Goal: Transaction & Acquisition: Download file/media

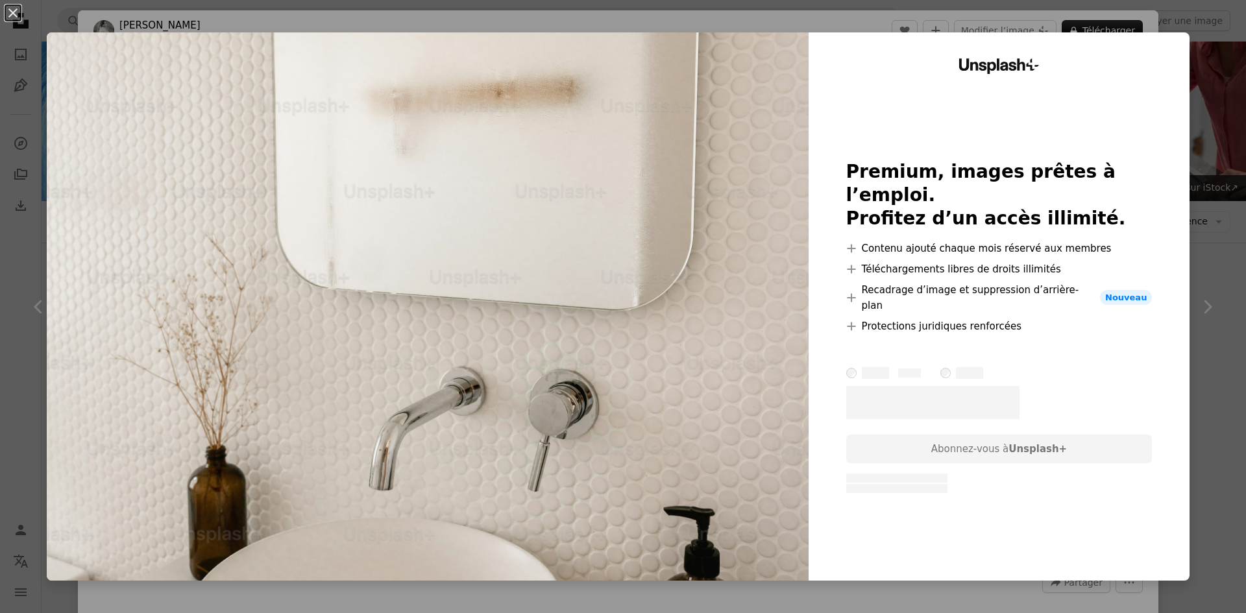
scroll to position [1168, 0]
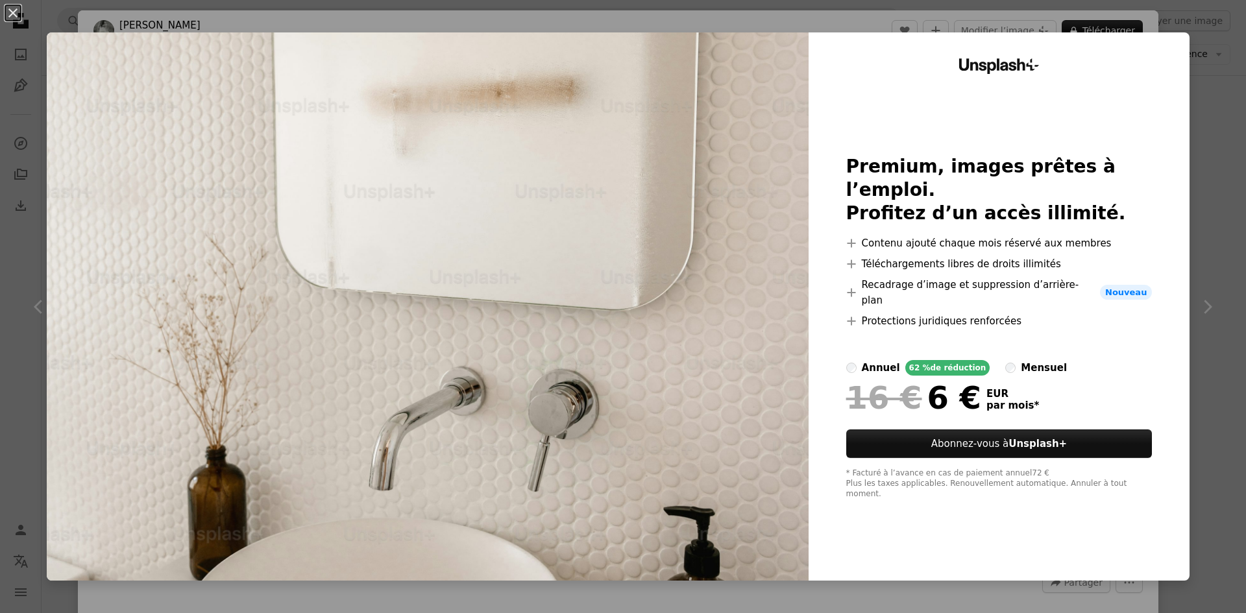
click at [991, 599] on div "An X shape Unsplash+ Premium, images prêtes à l’emploi. Profitez d’un accès ill…" at bounding box center [623, 306] width 1246 height 613
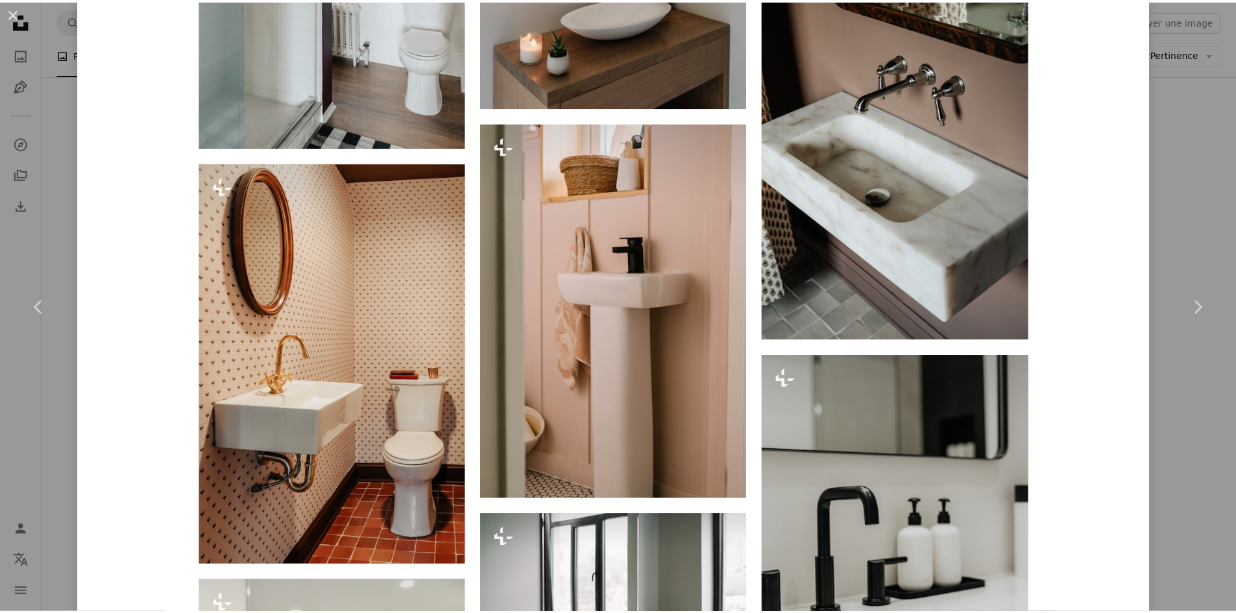
scroll to position [2423, 0]
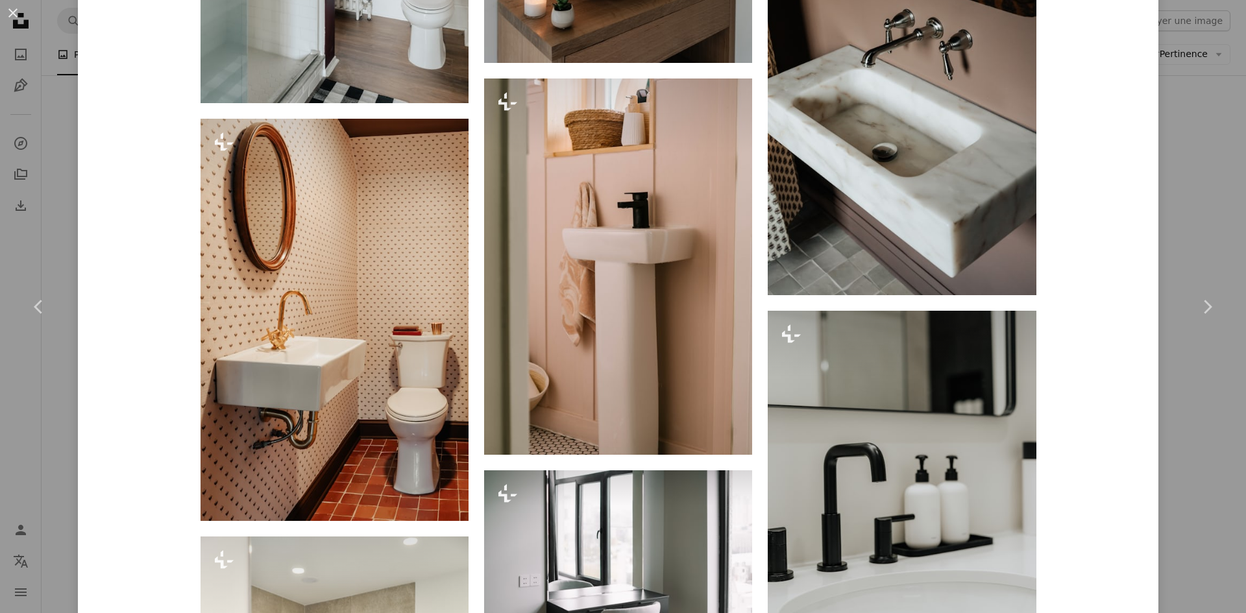
click at [43, 485] on div "An X shape Chevron left Chevron right [PERSON_NAME] Pour Unsplash+ A heart A pl…" at bounding box center [623, 306] width 1246 height 613
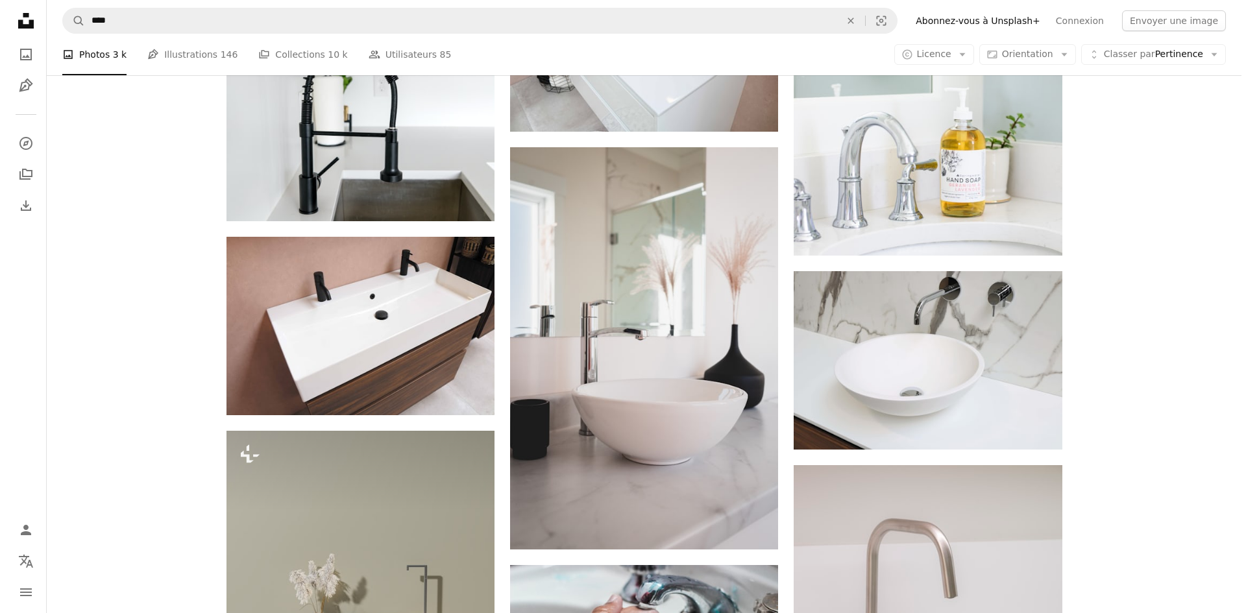
scroll to position [1428, 0]
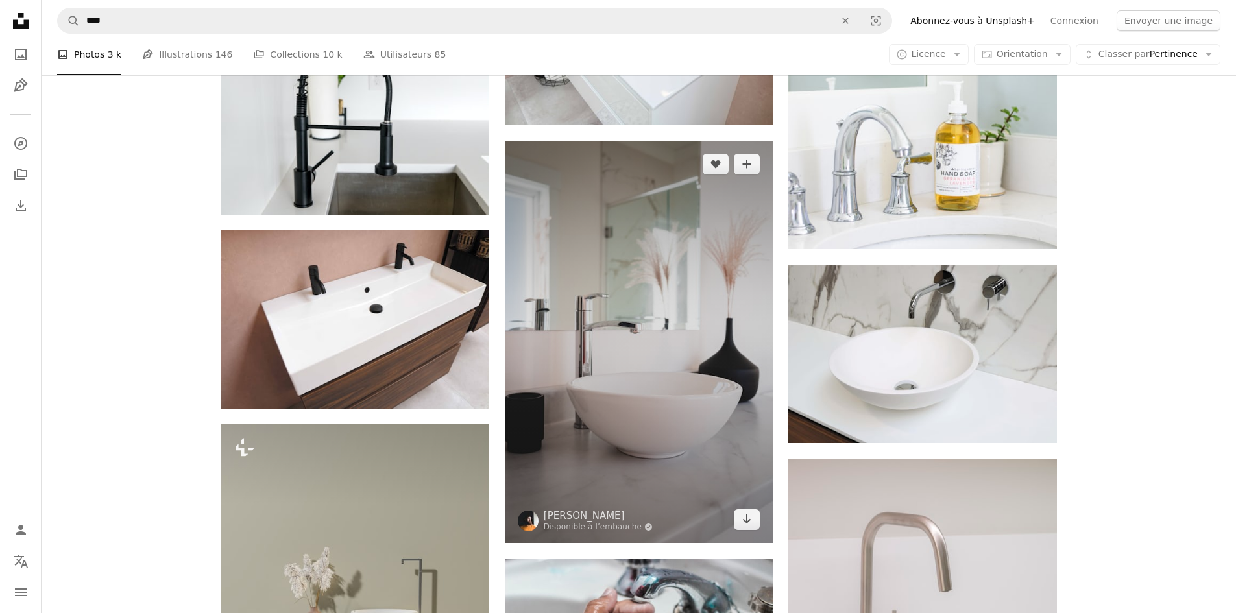
click at [648, 366] on img at bounding box center [639, 342] width 268 height 402
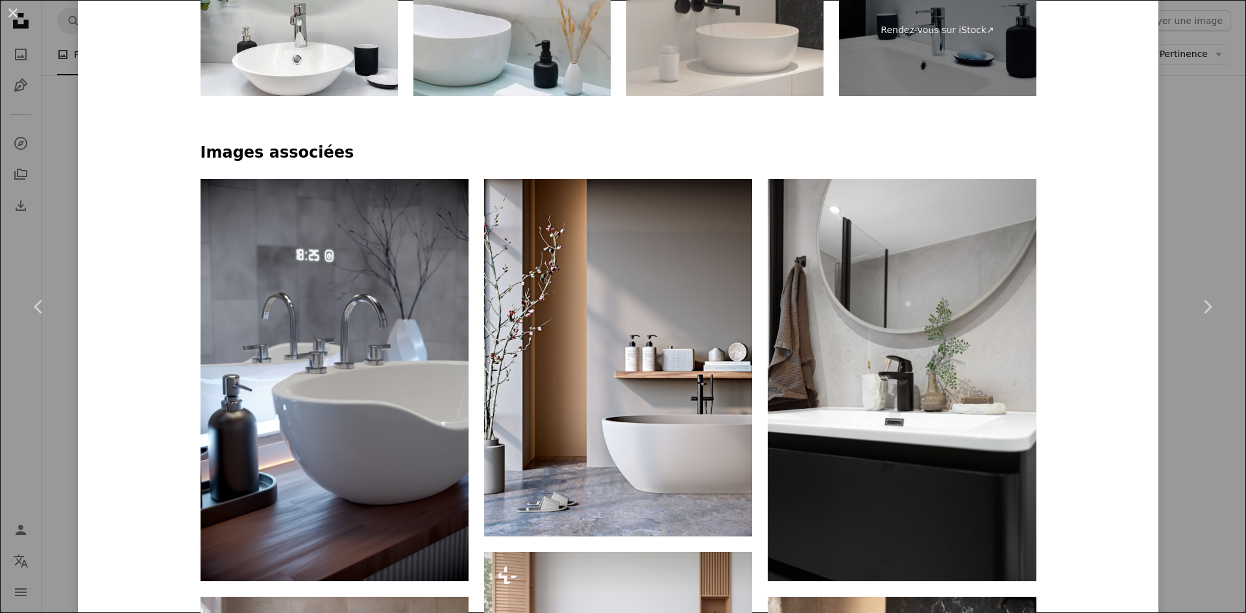
scroll to position [865, 0]
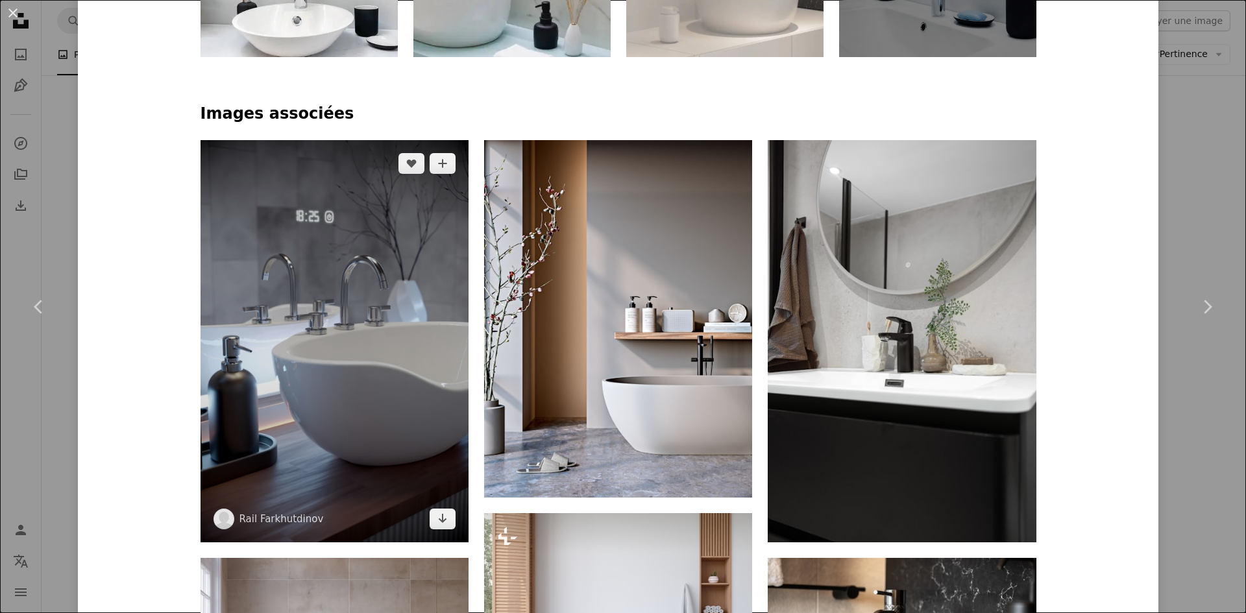
click at [397, 384] on img at bounding box center [335, 341] width 268 height 402
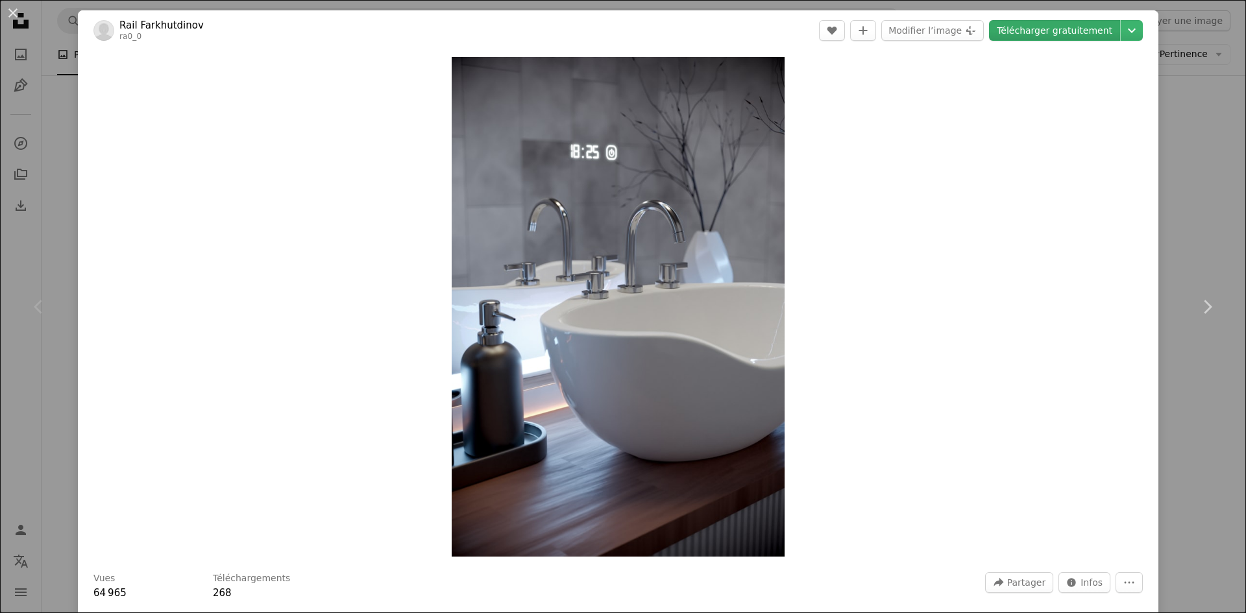
drag, startPoint x: 626, startPoint y: 341, endPoint x: 1040, endPoint y: 36, distance: 514.7
click at [1040, 36] on link "Télécharger gratuitement" at bounding box center [1054, 30] width 131 height 21
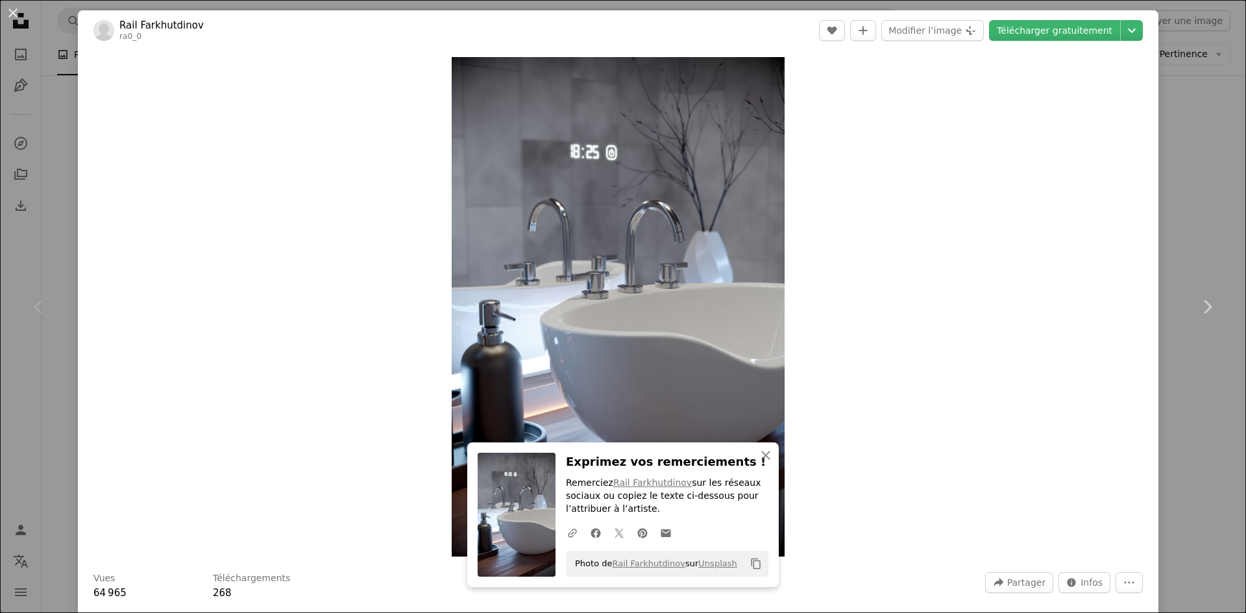
click at [49, 184] on div "An X shape Chevron left Chevron right An X shape Fermer Exprimez vos remercieme…" at bounding box center [623, 306] width 1246 height 613
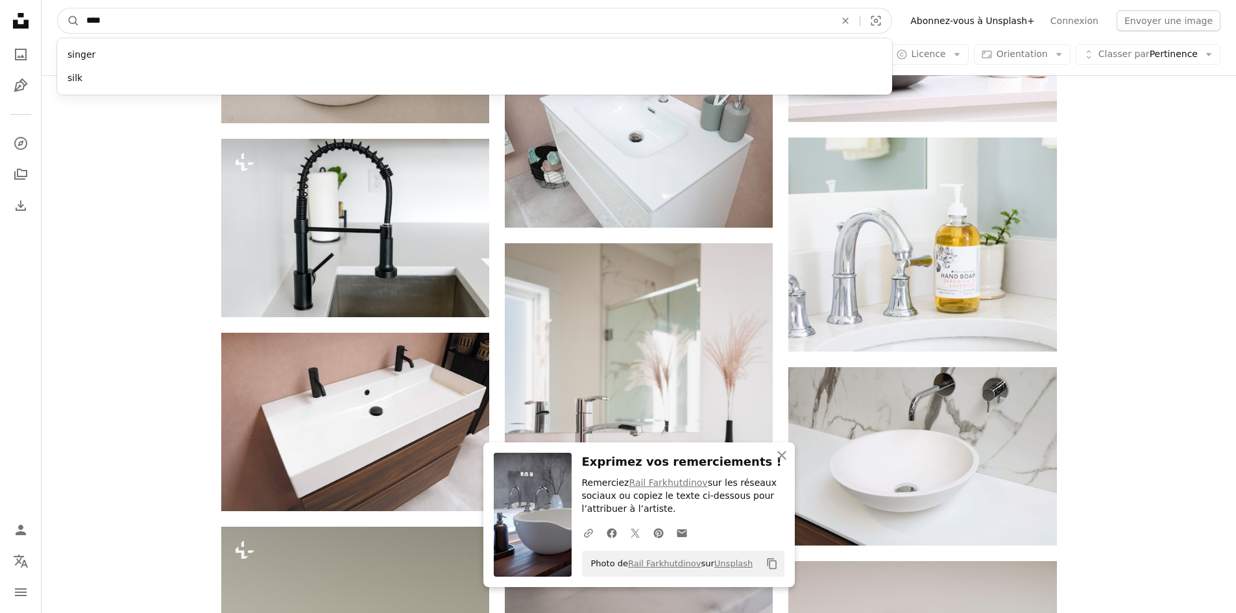
drag, startPoint x: 266, startPoint y: 13, endPoint x: 29, endPoint y: 8, distance: 237.6
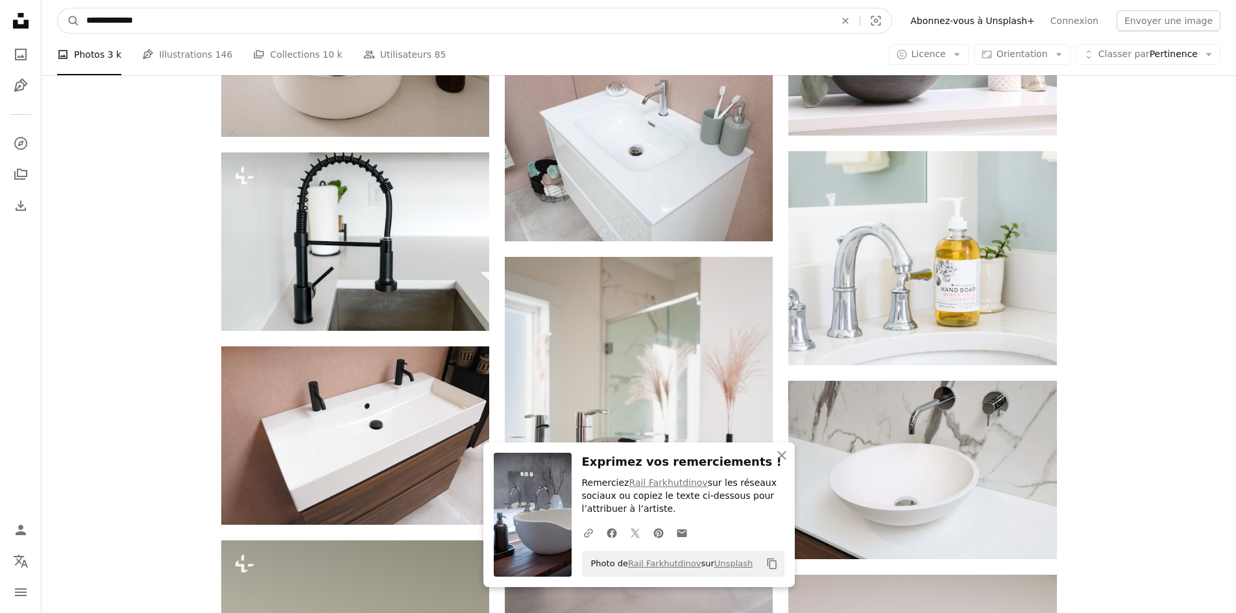
type input "**********"
click button "A magnifying glass" at bounding box center [69, 20] width 22 height 25
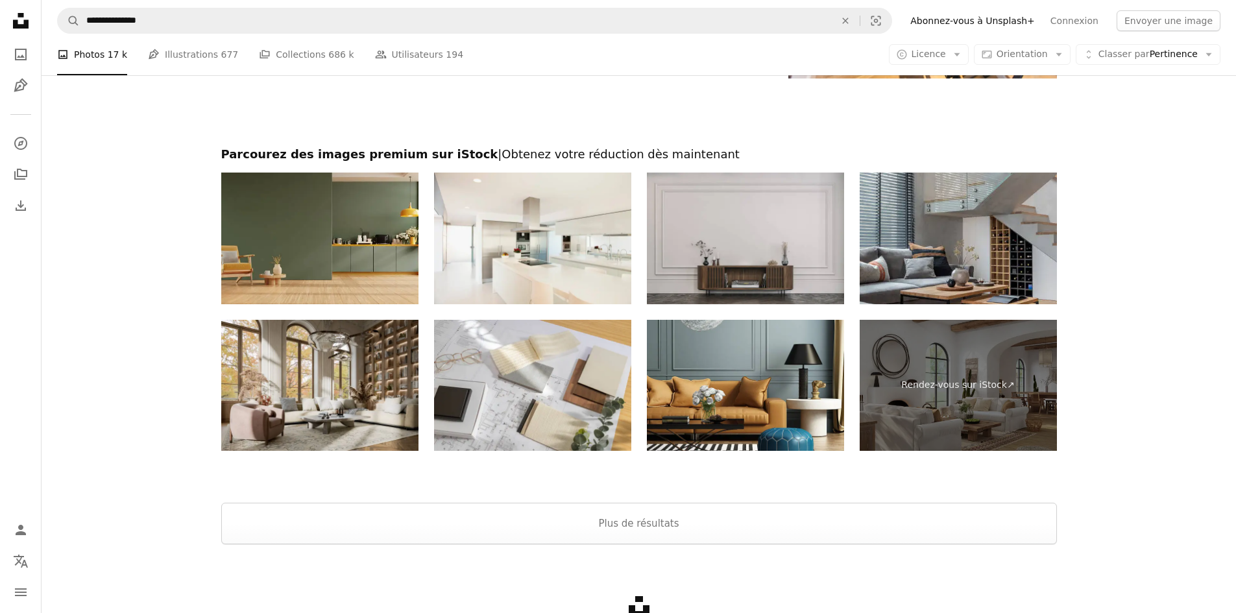
scroll to position [2899, 0]
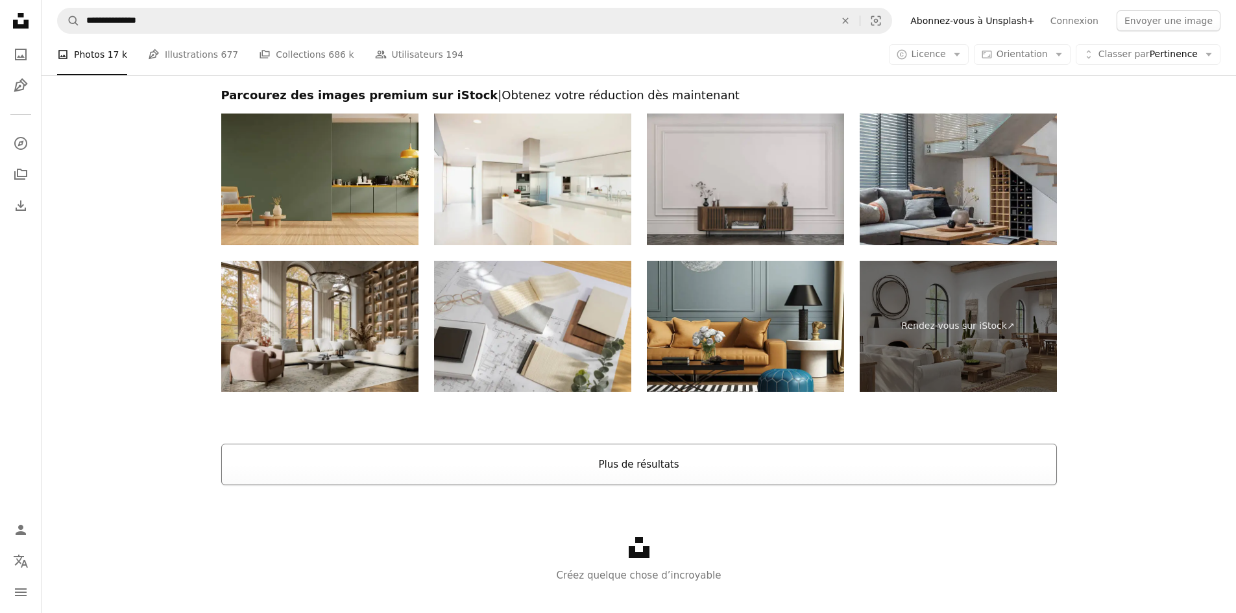
click at [530, 471] on button "Plus de résultats" at bounding box center [639, 465] width 836 height 42
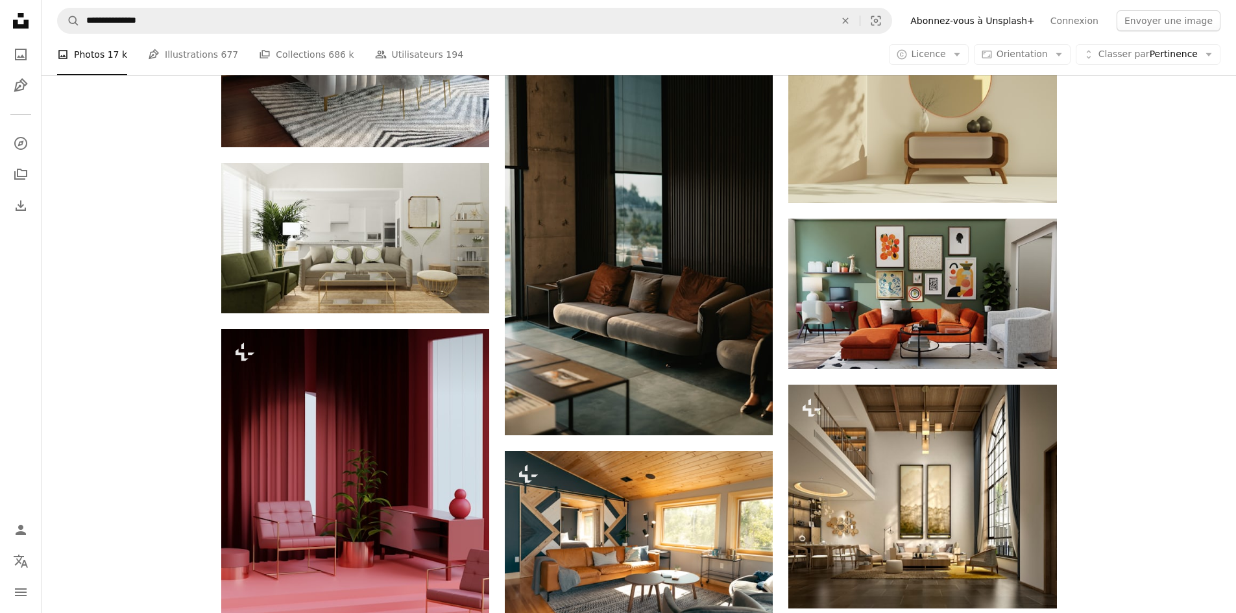
scroll to position [7313, 0]
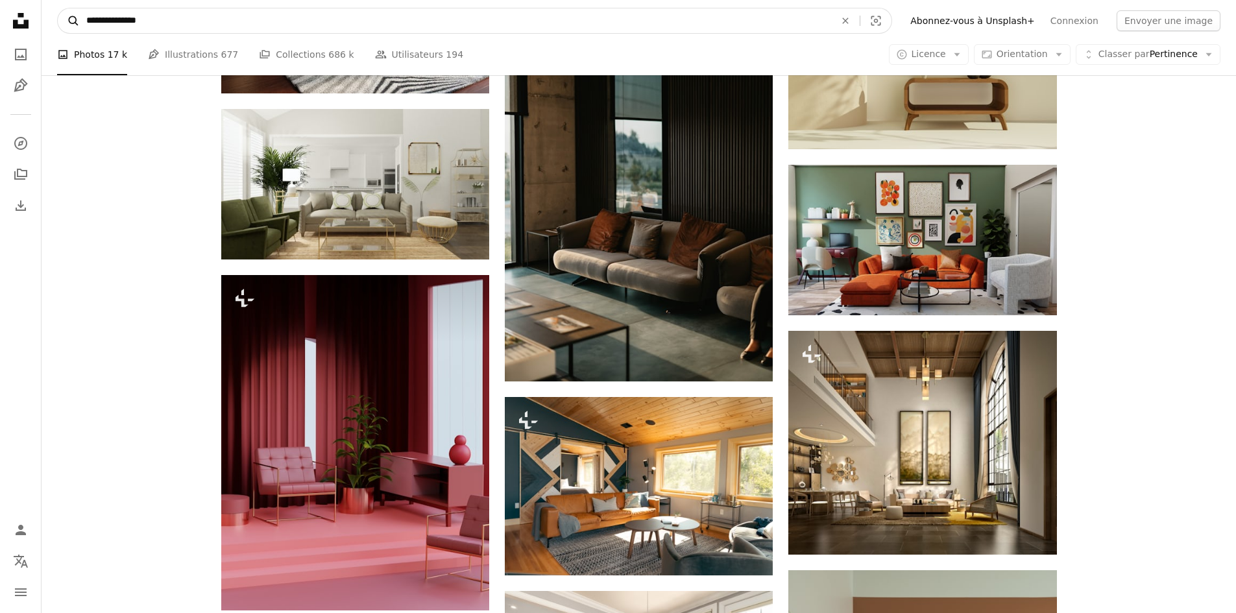
drag, startPoint x: 145, startPoint y: 21, endPoint x: 64, endPoint y: 17, distance: 81.2
click at [63, 16] on form "**********" at bounding box center [474, 21] width 835 height 26
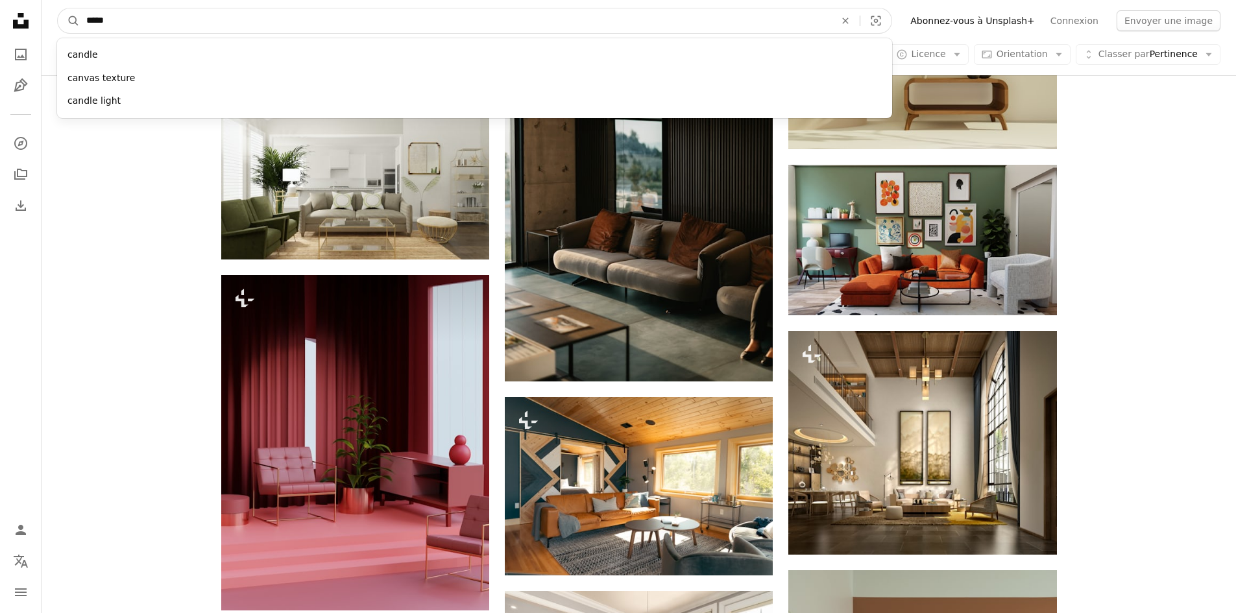
type input "******"
click button "A magnifying glass" at bounding box center [69, 20] width 22 height 25
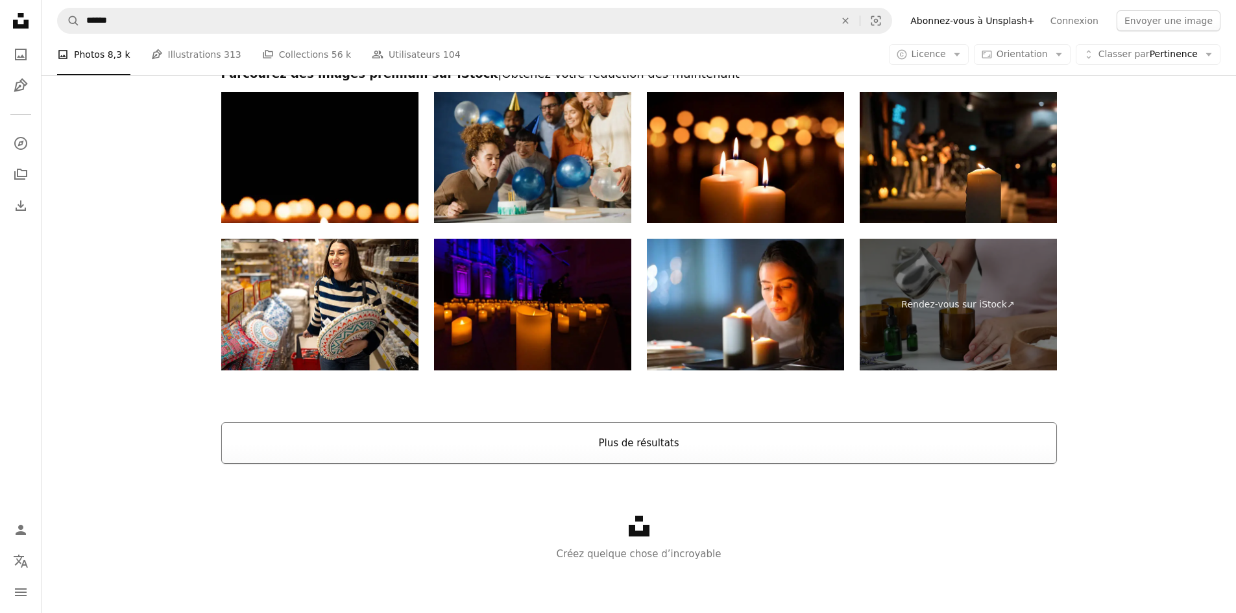
click at [698, 450] on button "Plus de résultats" at bounding box center [639, 444] width 836 height 42
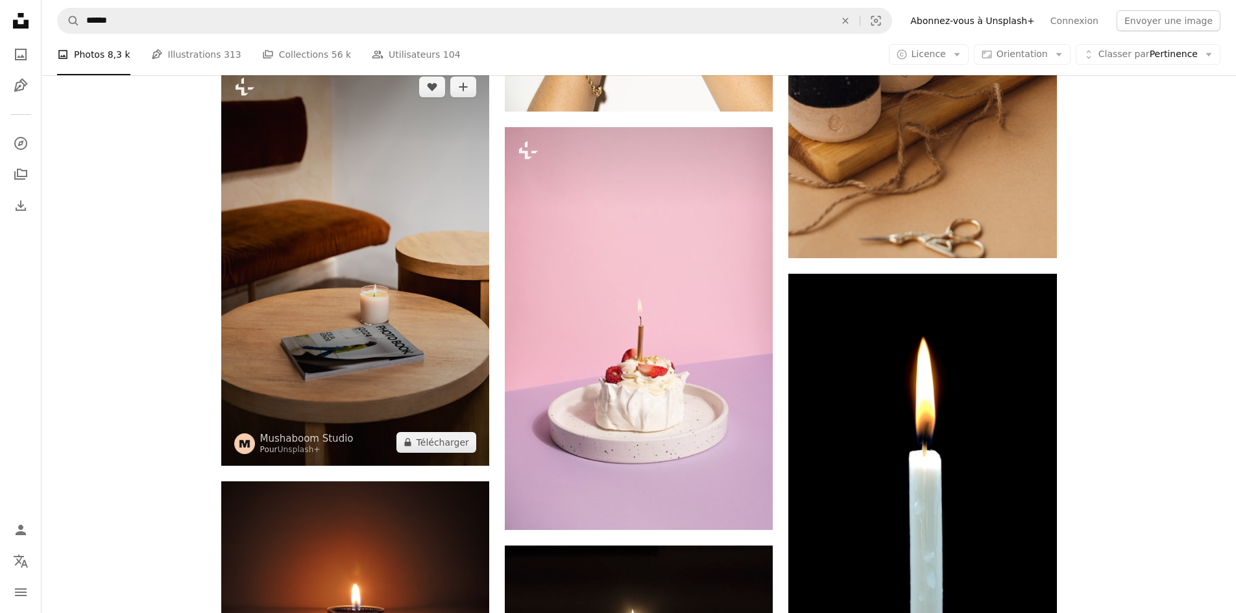
scroll to position [3665, 0]
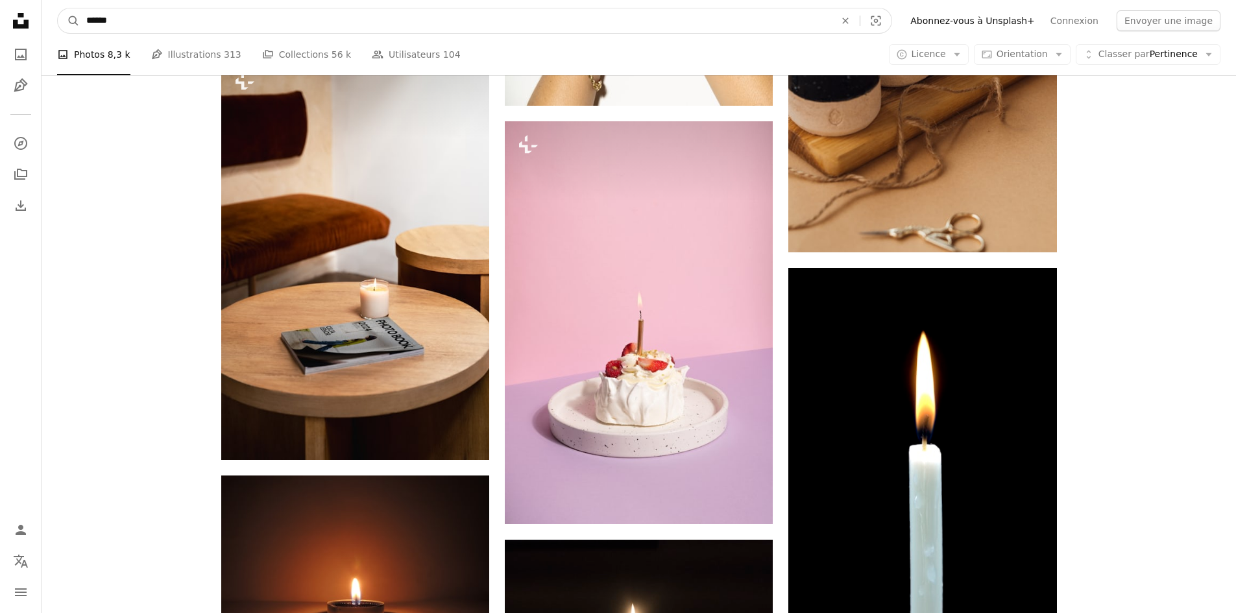
click at [193, 15] on input "******" at bounding box center [456, 20] width 752 height 25
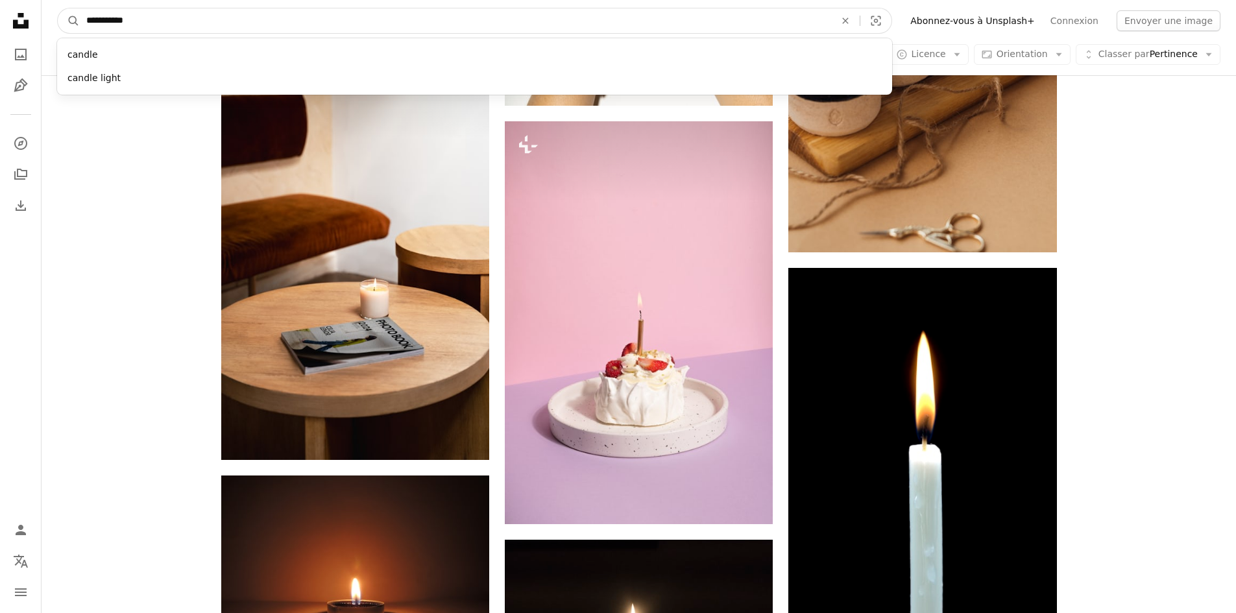
type input "**********"
click button "A magnifying glass" at bounding box center [69, 20] width 22 height 25
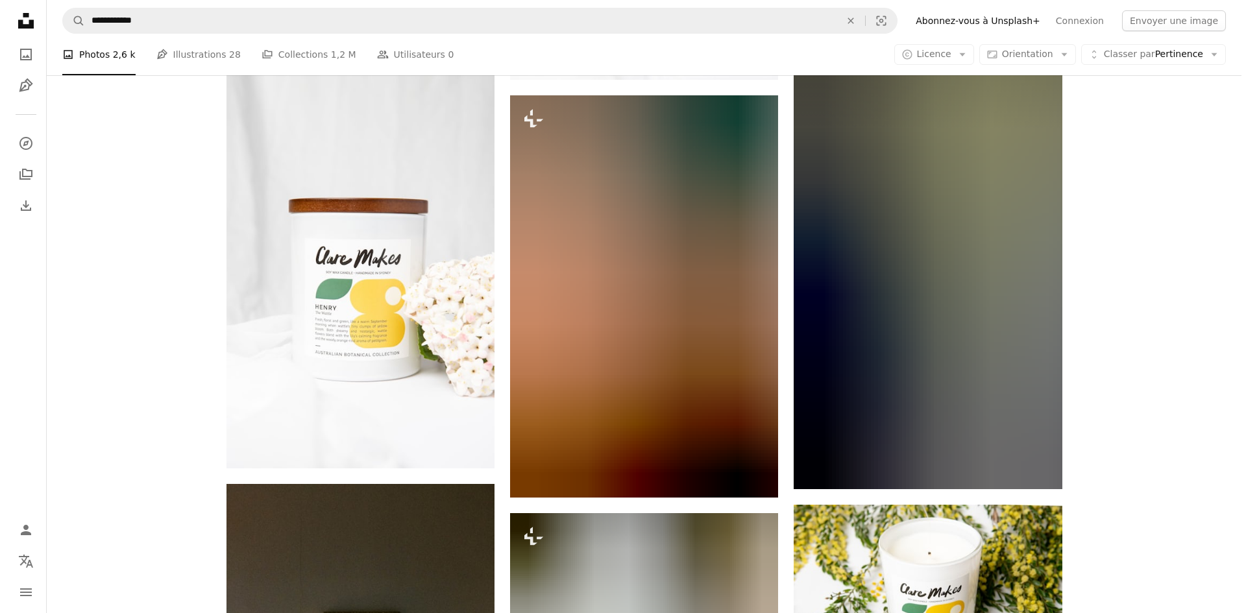
scroll to position [1082, 0]
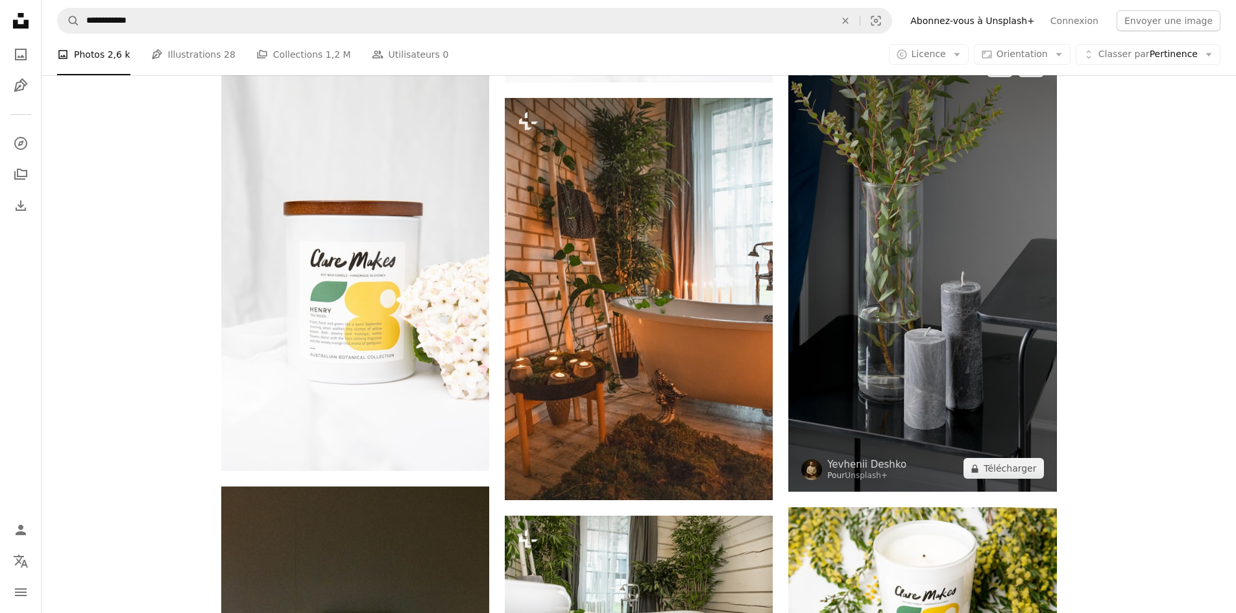
click at [889, 349] on img at bounding box center [923, 267] width 268 height 448
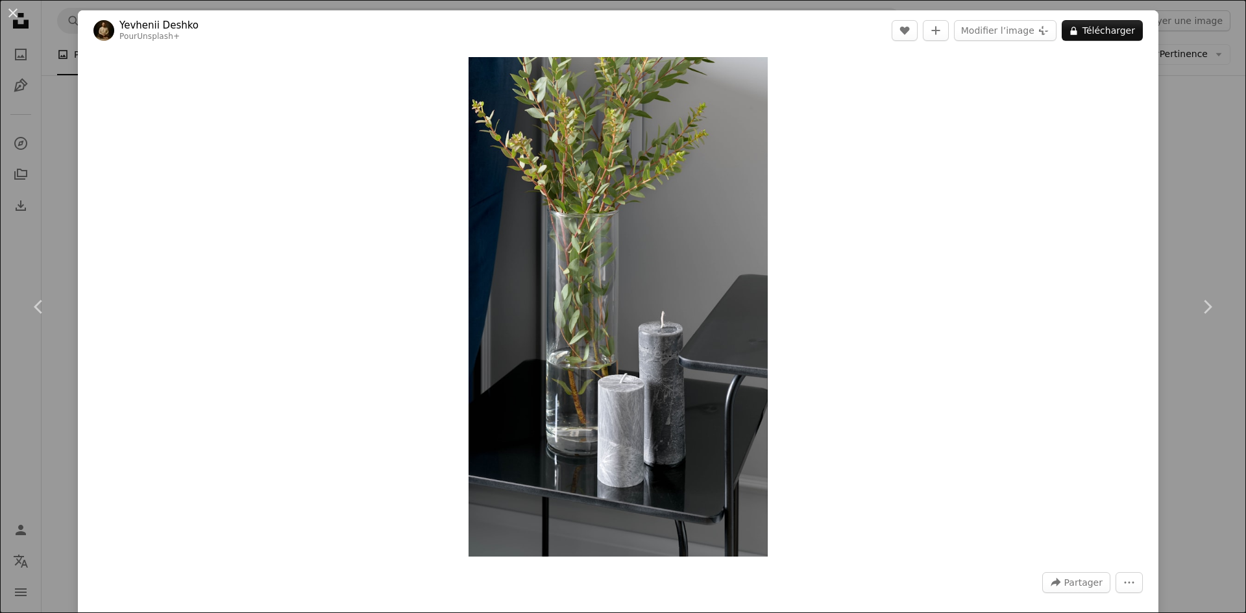
drag, startPoint x: 613, startPoint y: 349, endPoint x: 334, endPoint y: 322, distance: 281.1
click at [334, 322] on div "Zoom in" at bounding box center [618, 307] width 1081 height 513
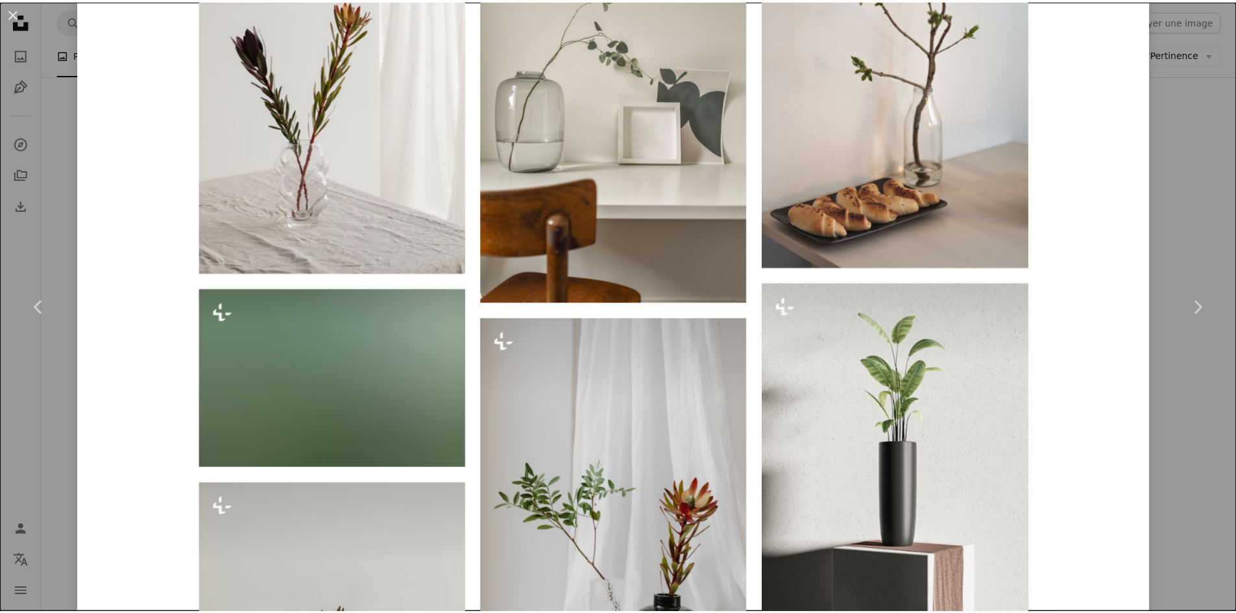
scroll to position [1991, 0]
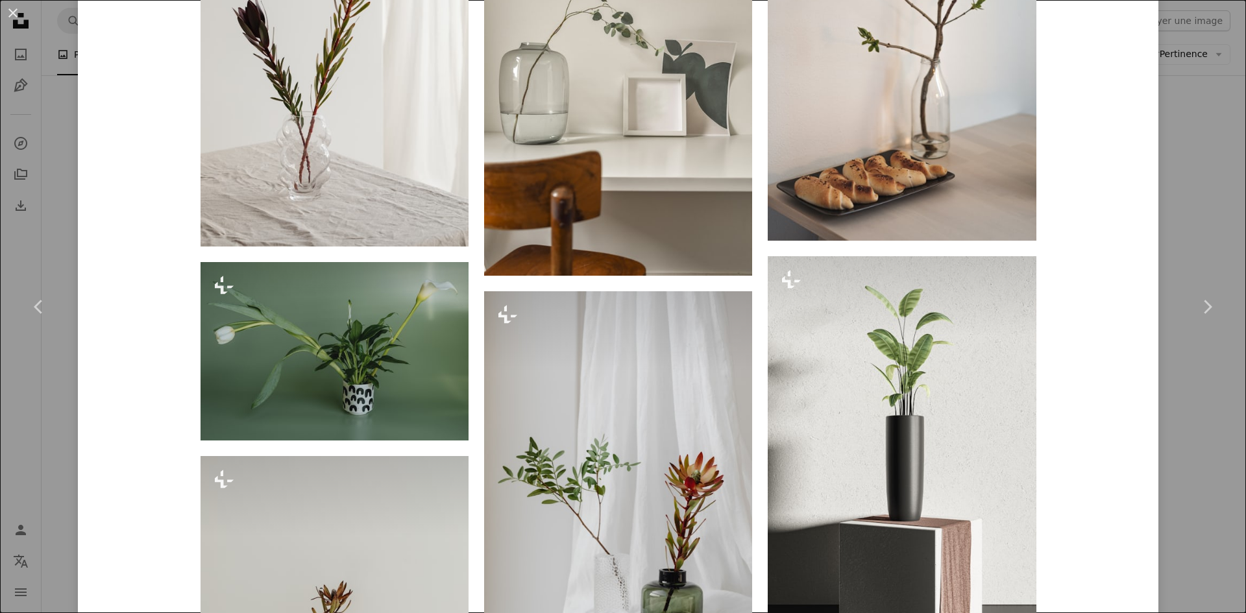
click at [69, 476] on div "An X shape Chevron left Chevron right Yevhenii Deshko Pour Unsplash+ A heart A …" at bounding box center [623, 306] width 1246 height 613
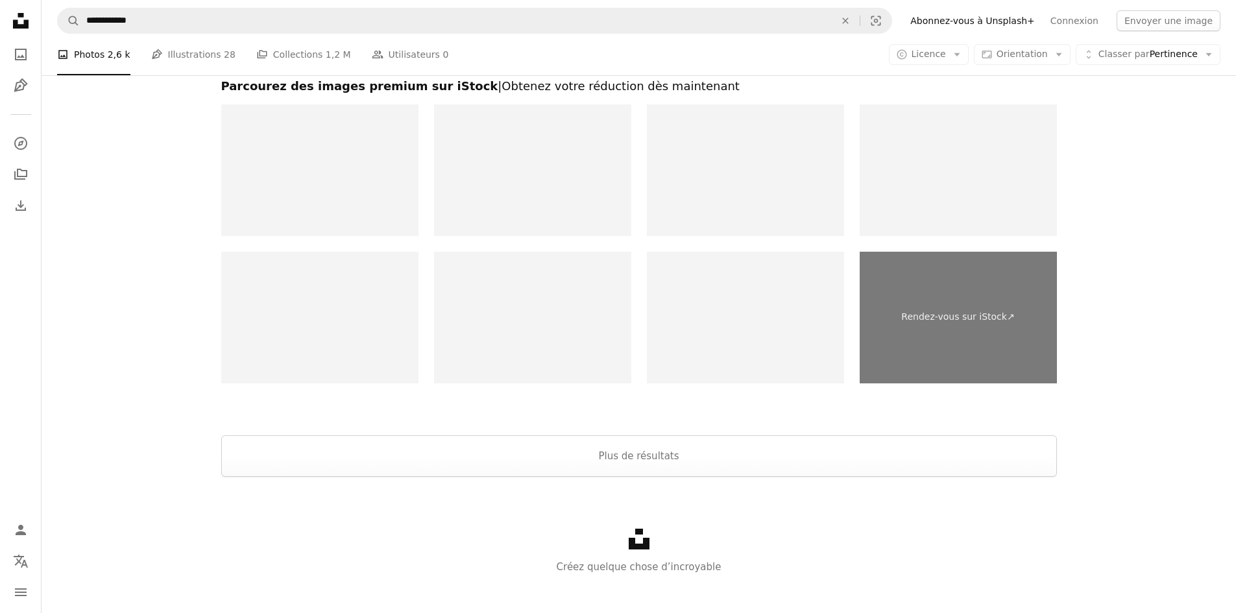
scroll to position [2936, 0]
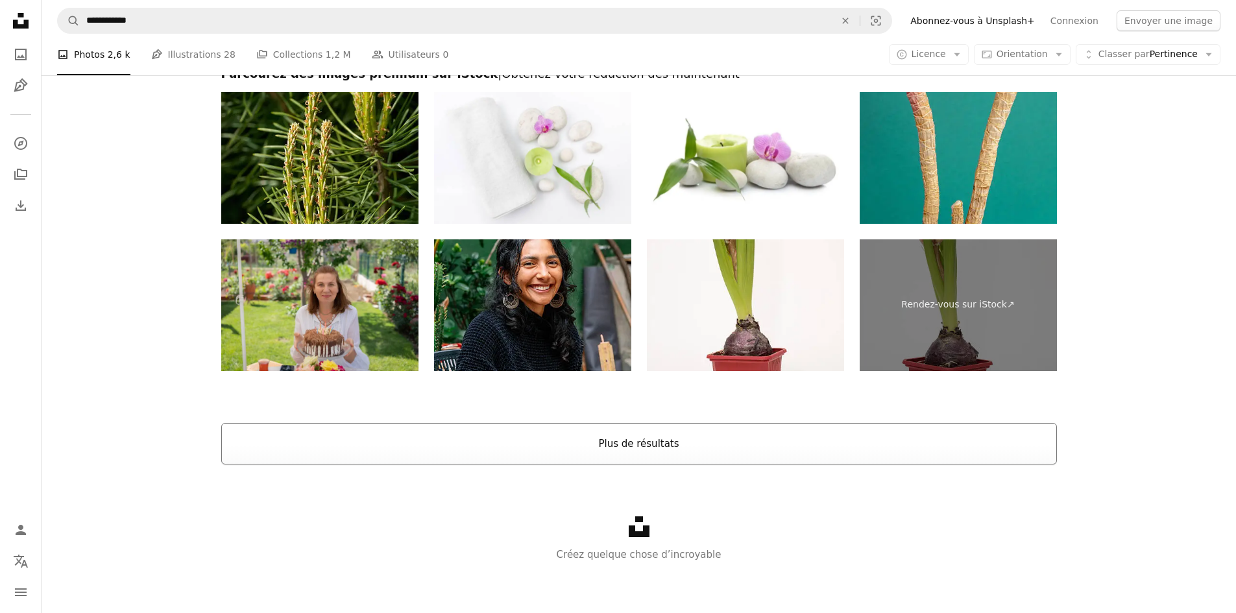
click at [524, 448] on button "Plus de résultats" at bounding box center [639, 444] width 836 height 42
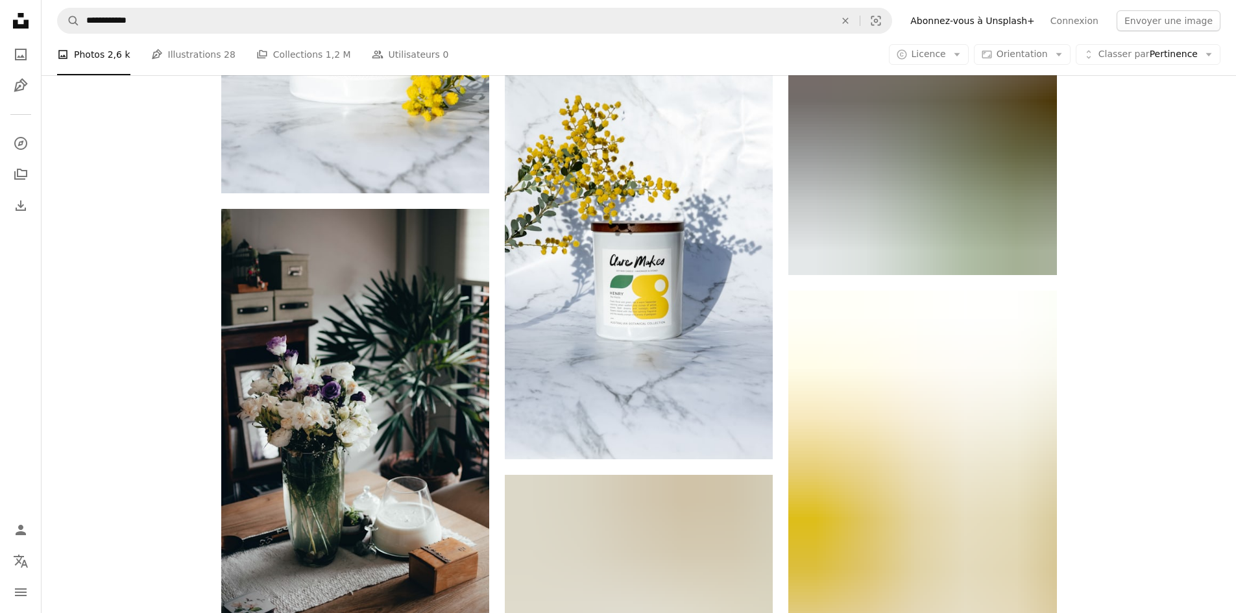
scroll to position [10725, 0]
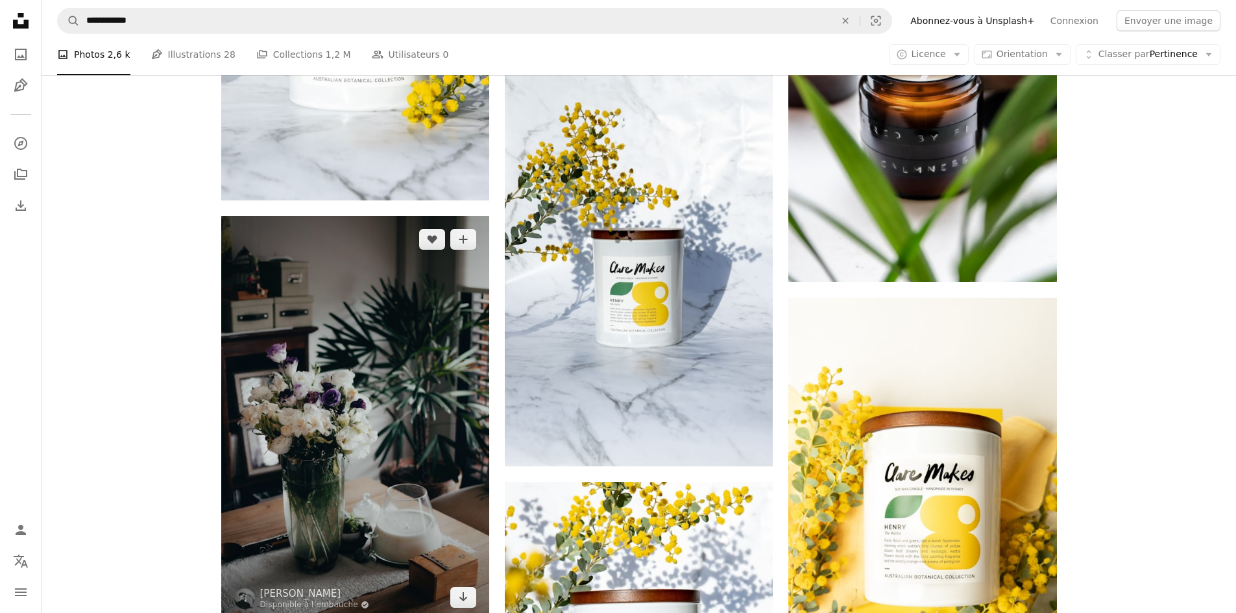
click at [405, 454] on img at bounding box center [355, 418] width 268 height 405
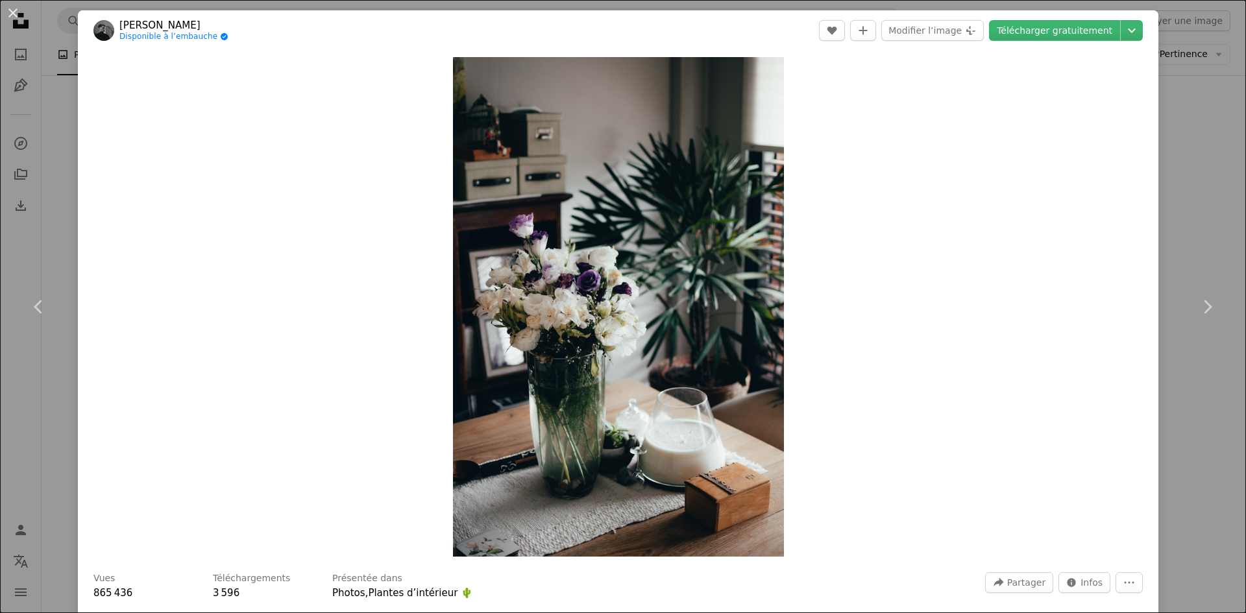
click at [25, 434] on div "An X shape Chevron left Chevron right [PERSON_NAME] Disponible à l’embauche A c…" at bounding box center [623, 306] width 1246 height 613
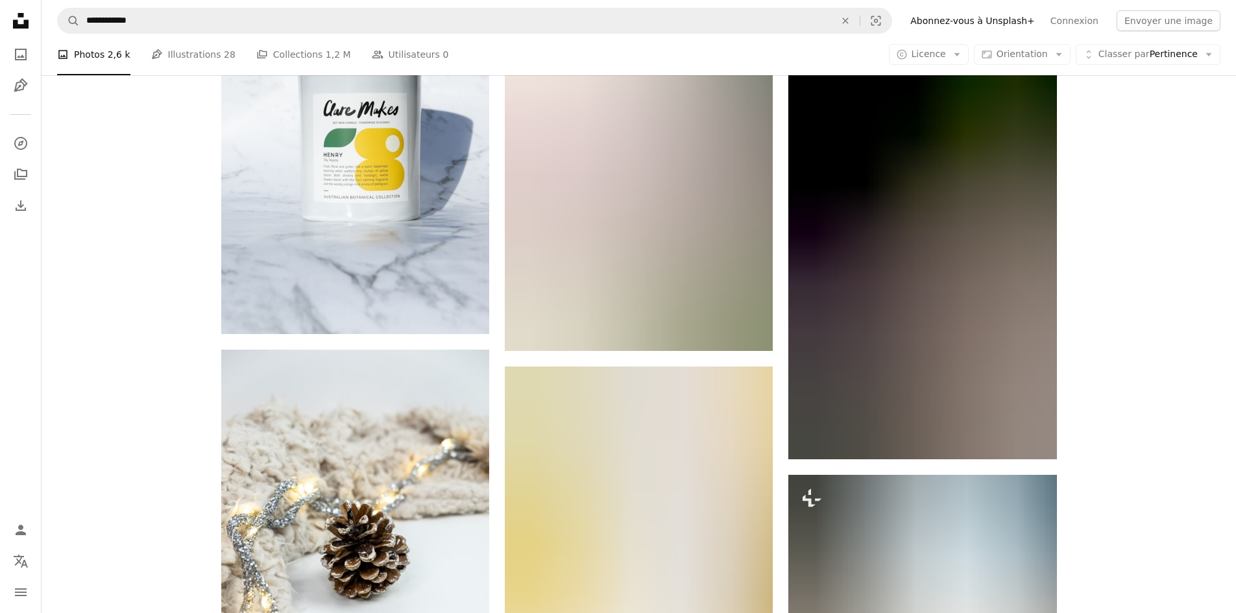
scroll to position [15009, 0]
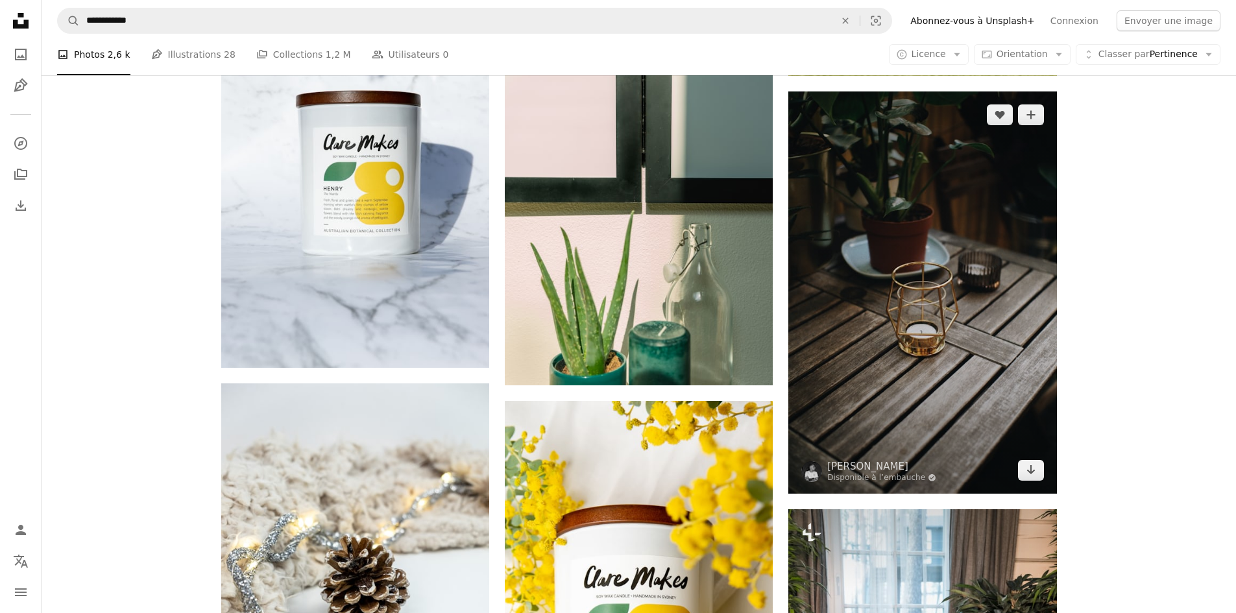
click at [1026, 351] on img at bounding box center [923, 293] width 268 height 402
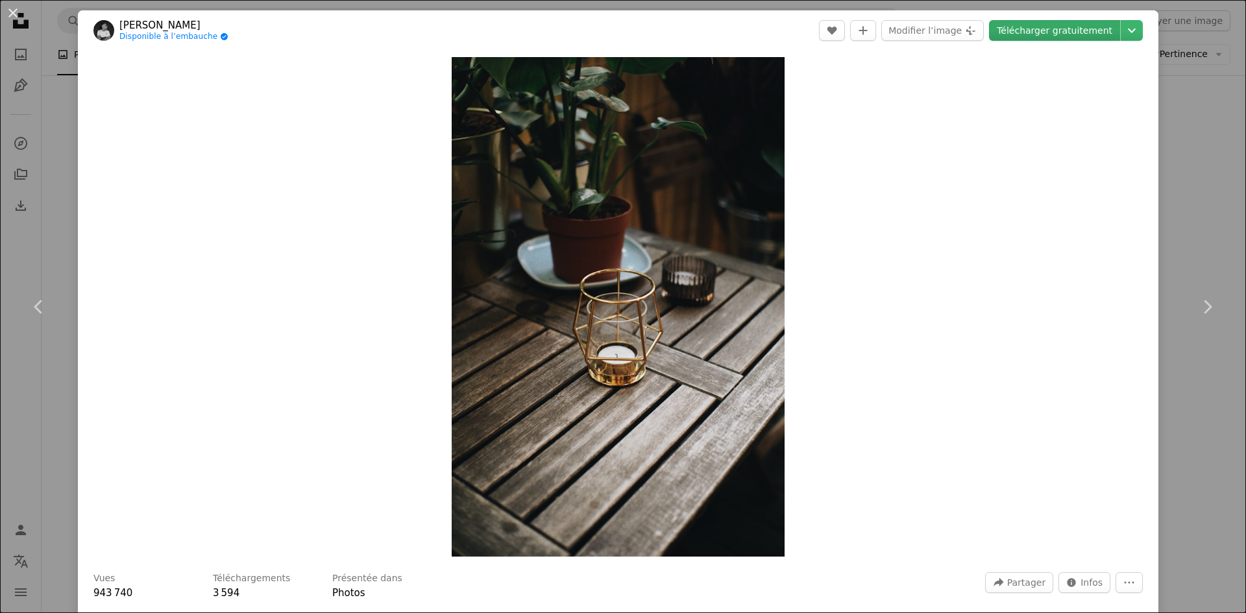
click at [1058, 30] on link "Télécharger gratuitement" at bounding box center [1054, 30] width 131 height 21
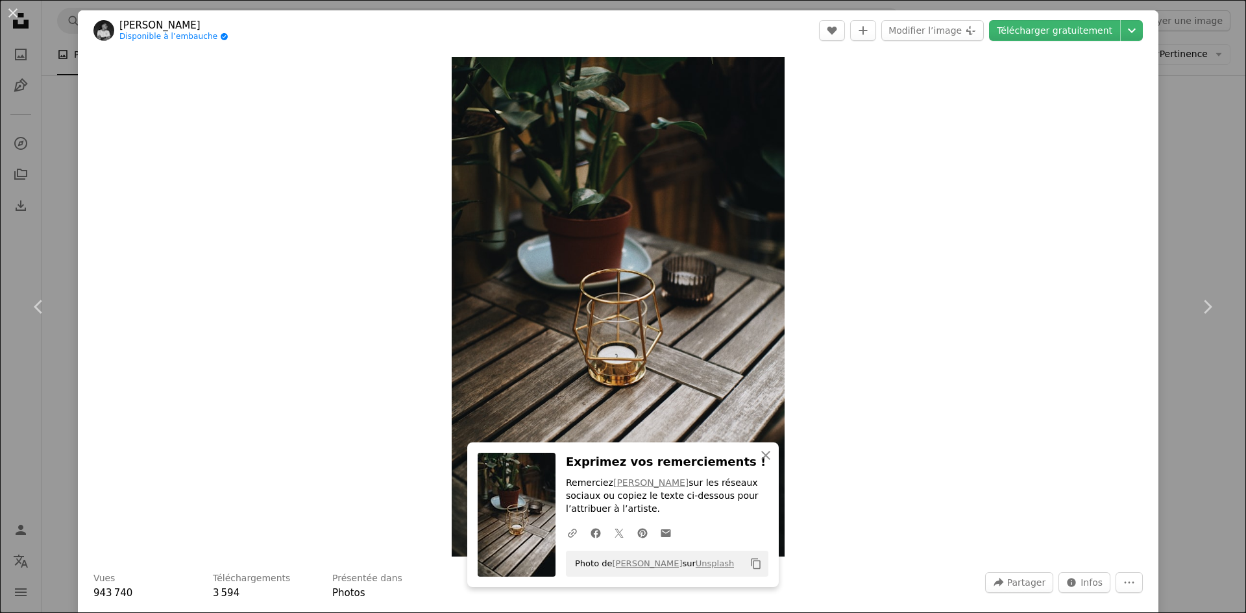
click at [47, 117] on div "An X shape Chevron left Chevron right An X shape Fermer Exprimez vos remercieme…" at bounding box center [623, 306] width 1246 height 613
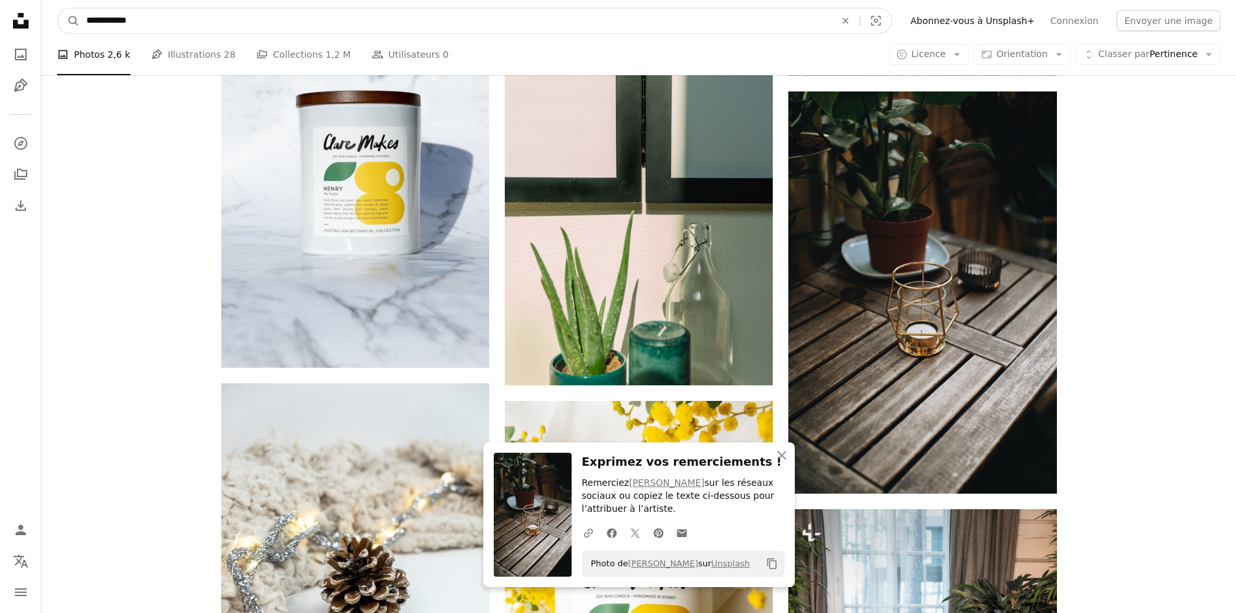
drag, startPoint x: 194, startPoint y: 21, endPoint x: 83, endPoint y: 6, distance: 112.1
type input "*********"
click button "A magnifying glass" at bounding box center [69, 20] width 22 height 25
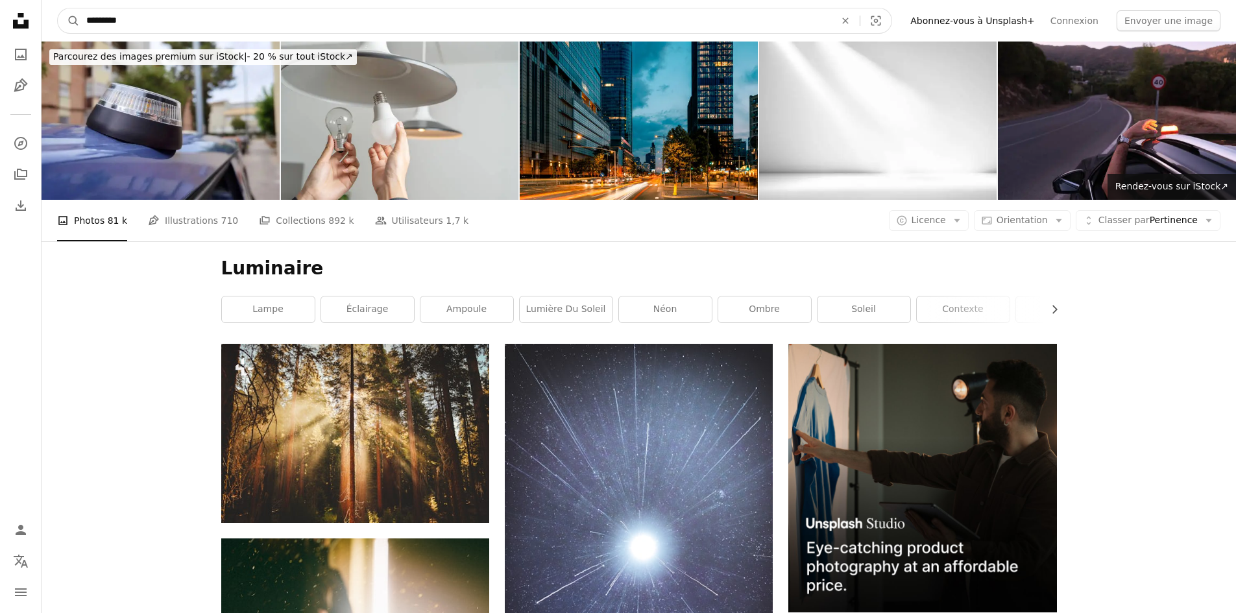
drag, startPoint x: 170, startPoint y: 15, endPoint x: 32, endPoint y: 12, distance: 138.3
type input "****"
click button "A magnifying glass" at bounding box center [69, 20] width 22 height 25
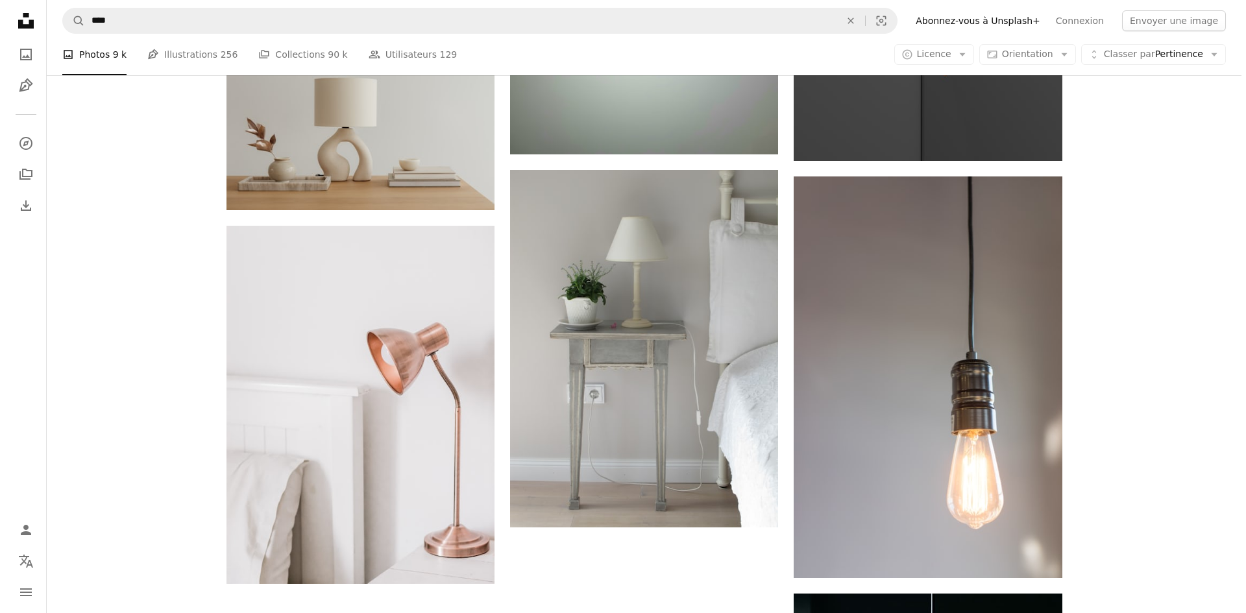
scroll to position [1947, 0]
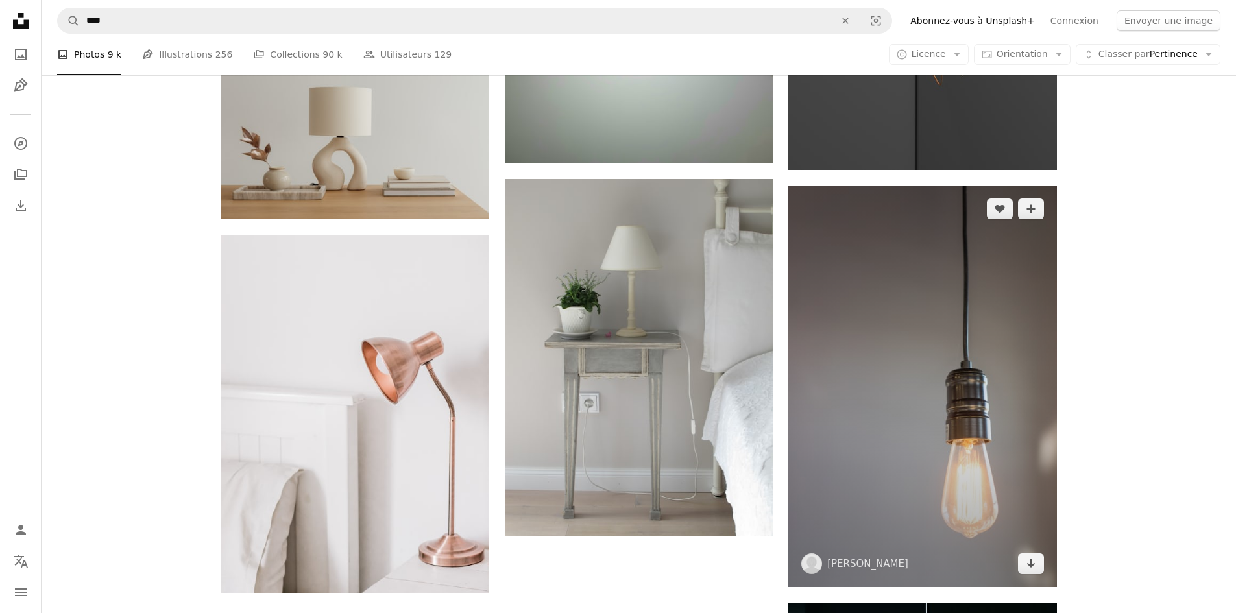
click at [973, 345] on img at bounding box center [923, 387] width 268 height 402
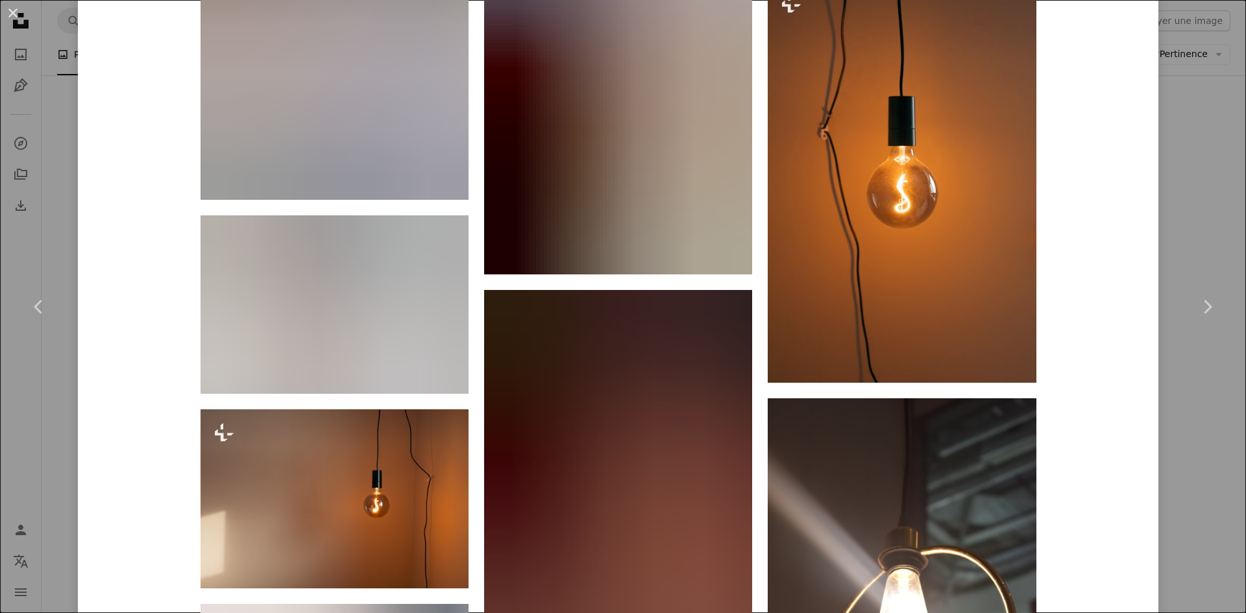
scroll to position [1298, 0]
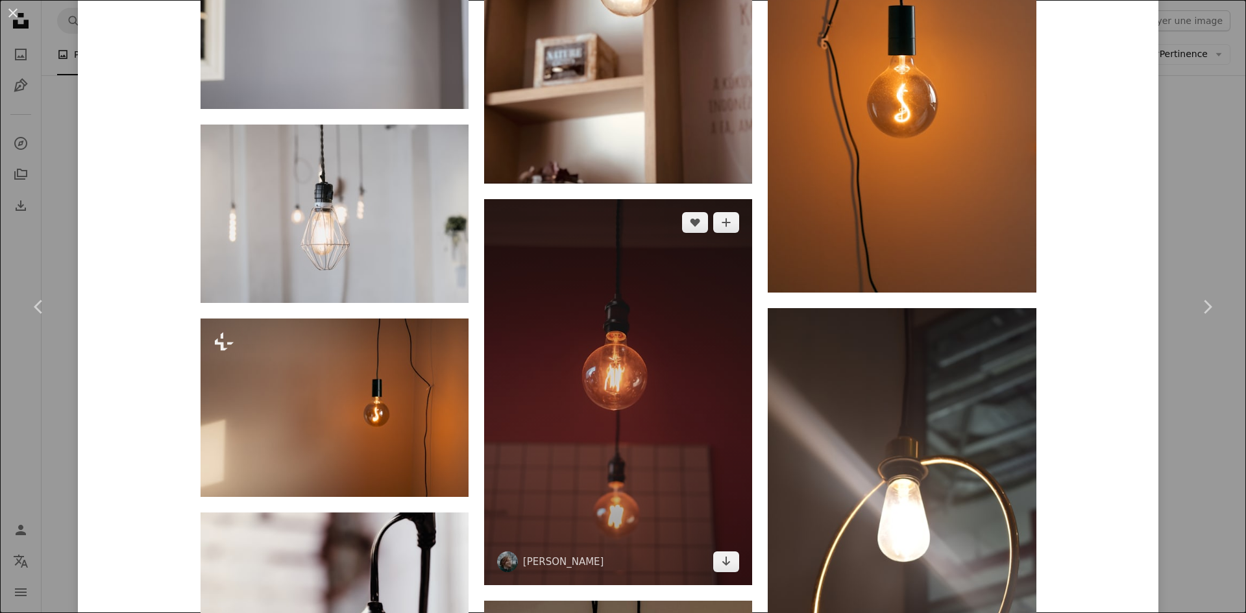
click at [570, 404] on img at bounding box center [618, 392] width 268 height 386
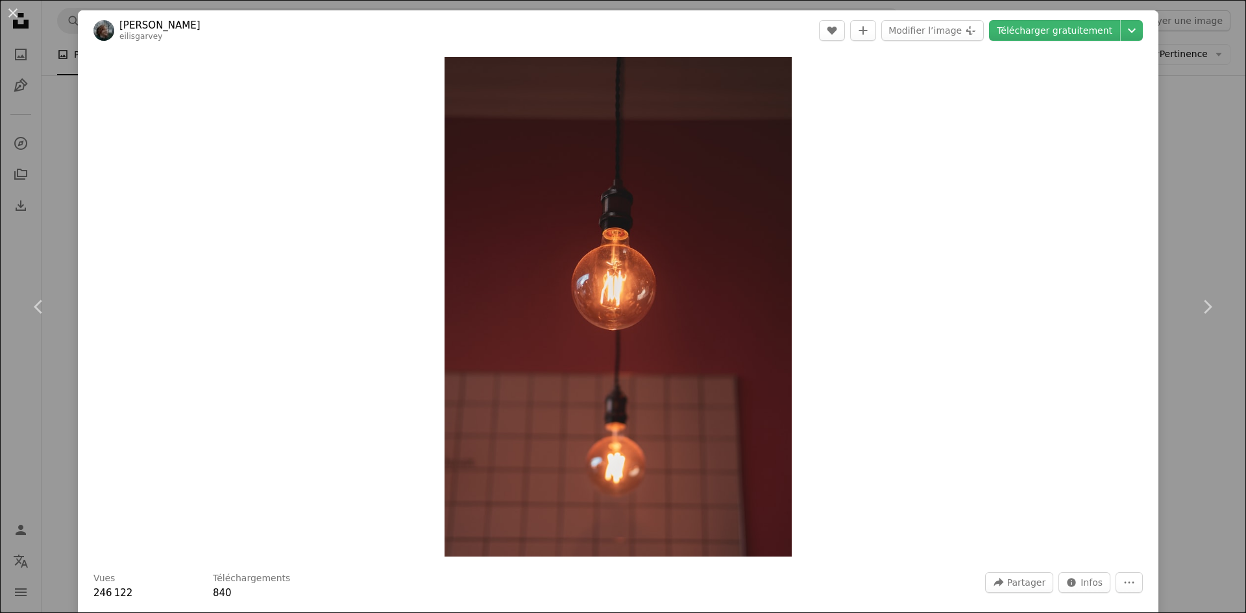
drag, startPoint x: 567, startPoint y: 336, endPoint x: 944, endPoint y: 237, distance: 390.6
click at [944, 237] on div "Zoom in" at bounding box center [618, 307] width 1081 height 513
click at [1070, 29] on link "Télécharger gratuitement" at bounding box center [1054, 30] width 131 height 21
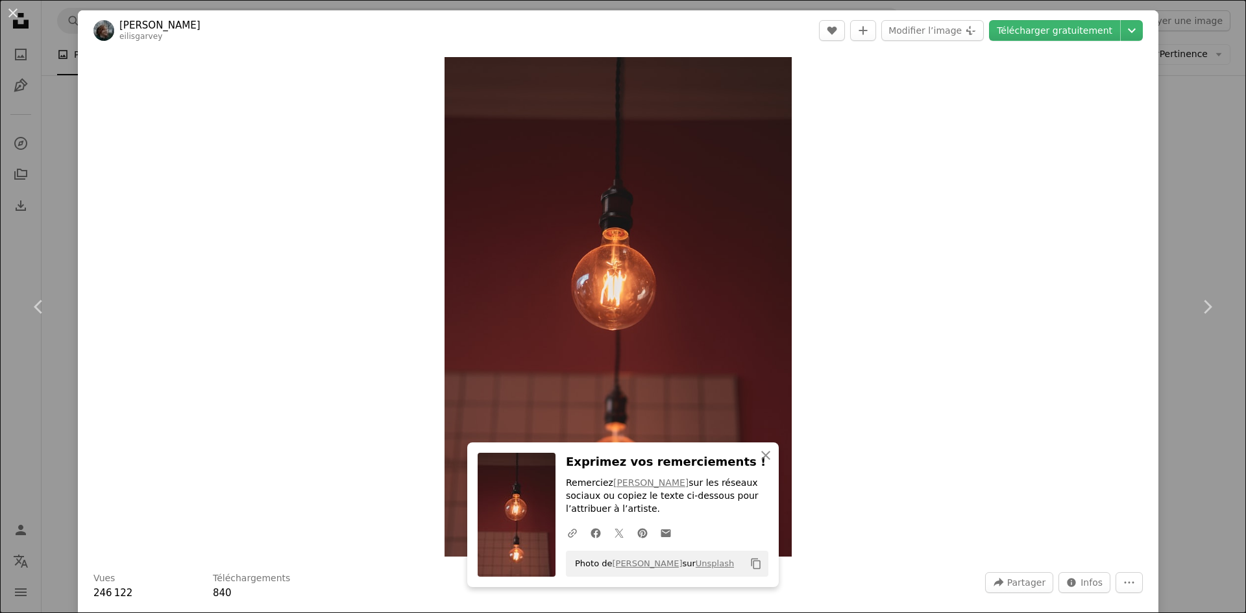
click at [31, 423] on div "An X shape Chevron left Chevron right An X shape Fermer Exprimez vos remercieme…" at bounding box center [623, 306] width 1246 height 613
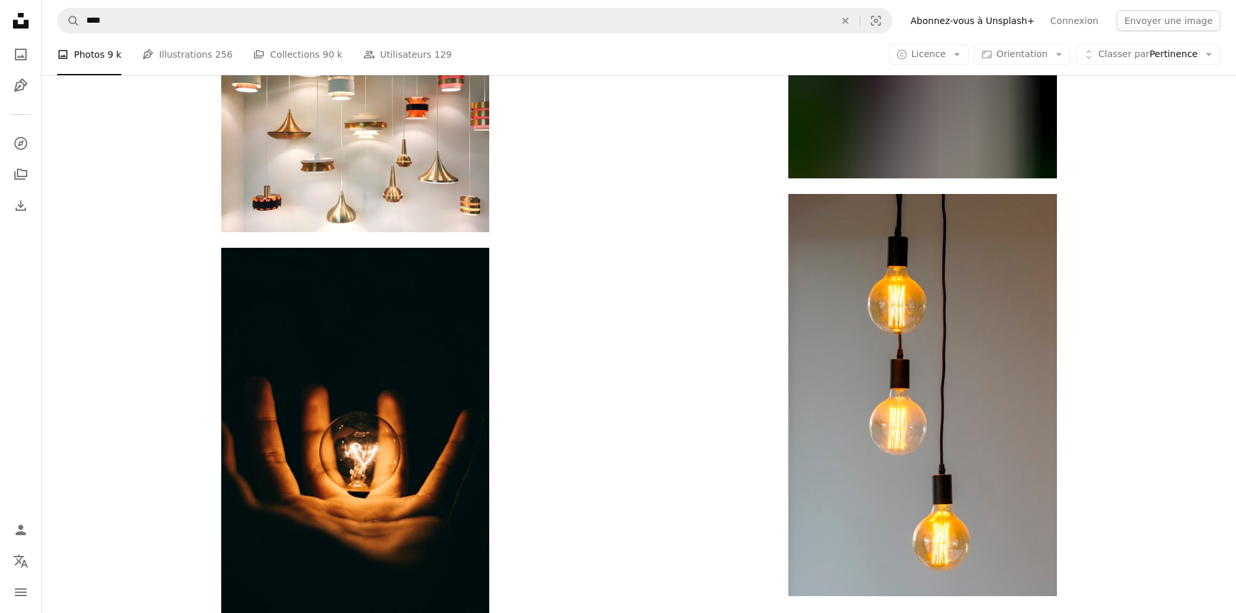
scroll to position [4500, 0]
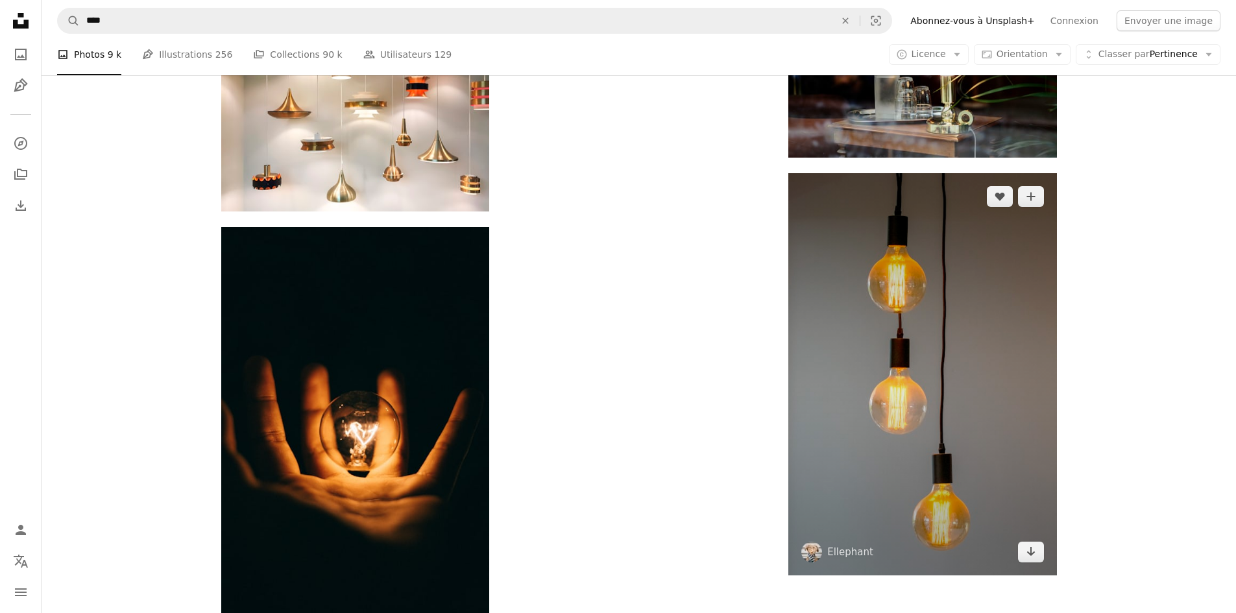
click at [879, 408] on img at bounding box center [923, 374] width 268 height 402
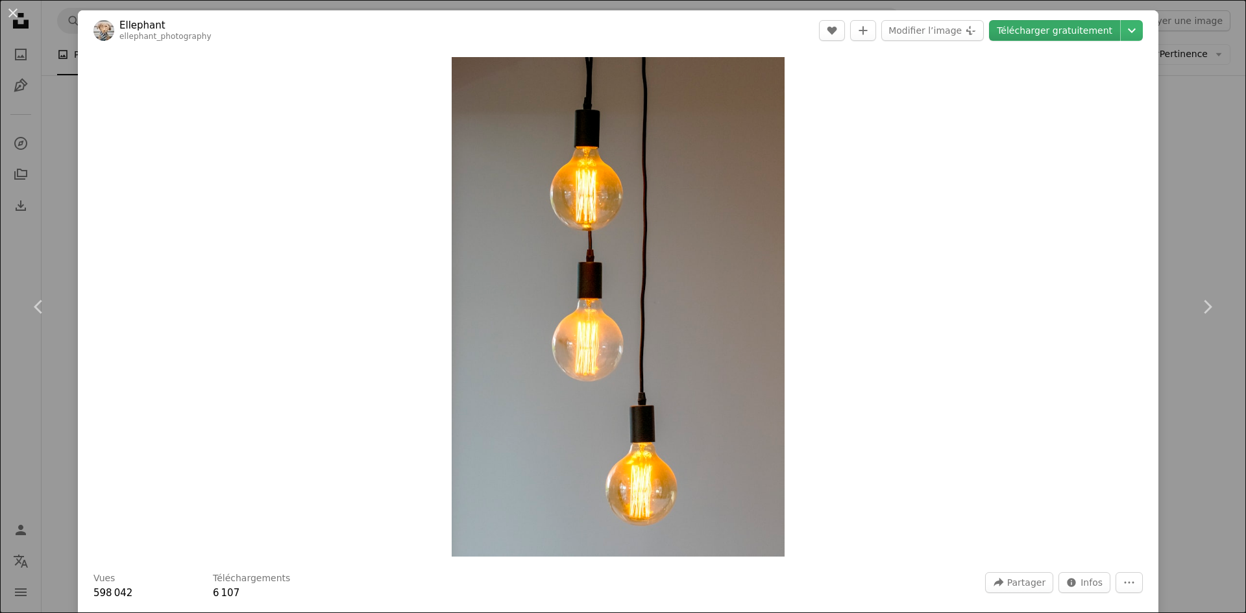
click at [1050, 37] on link "Télécharger gratuitement" at bounding box center [1054, 30] width 131 height 21
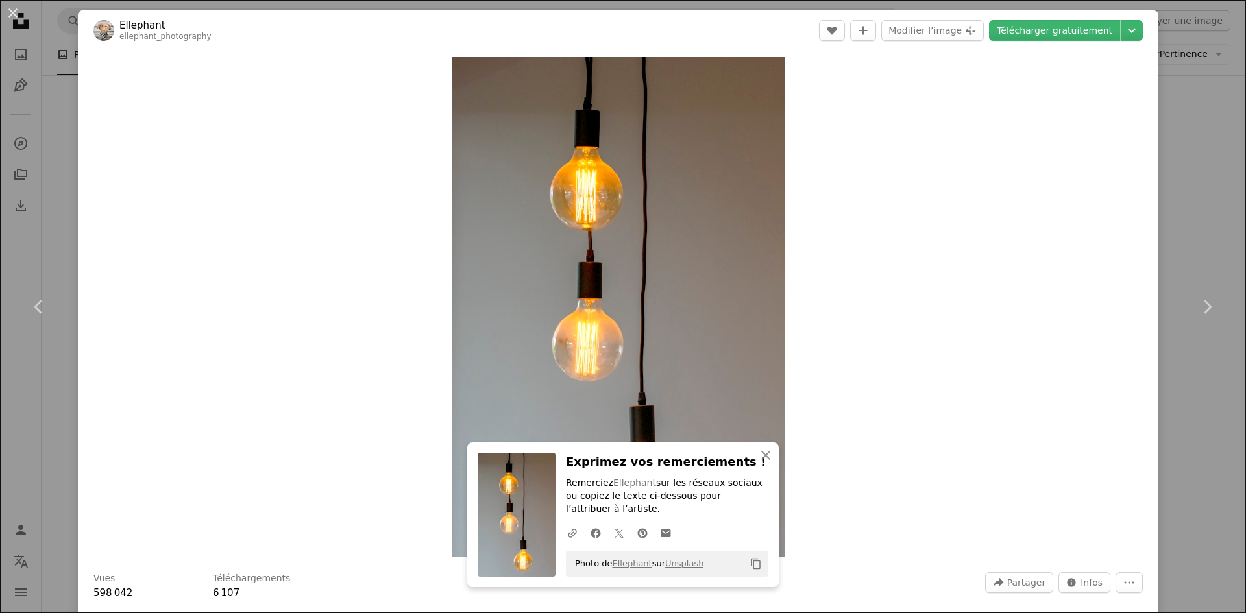
click at [55, 191] on div "An X shape Chevron left Chevron right An X shape Fermer Exprimez vos remercieme…" at bounding box center [623, 306] width 1246 height 613
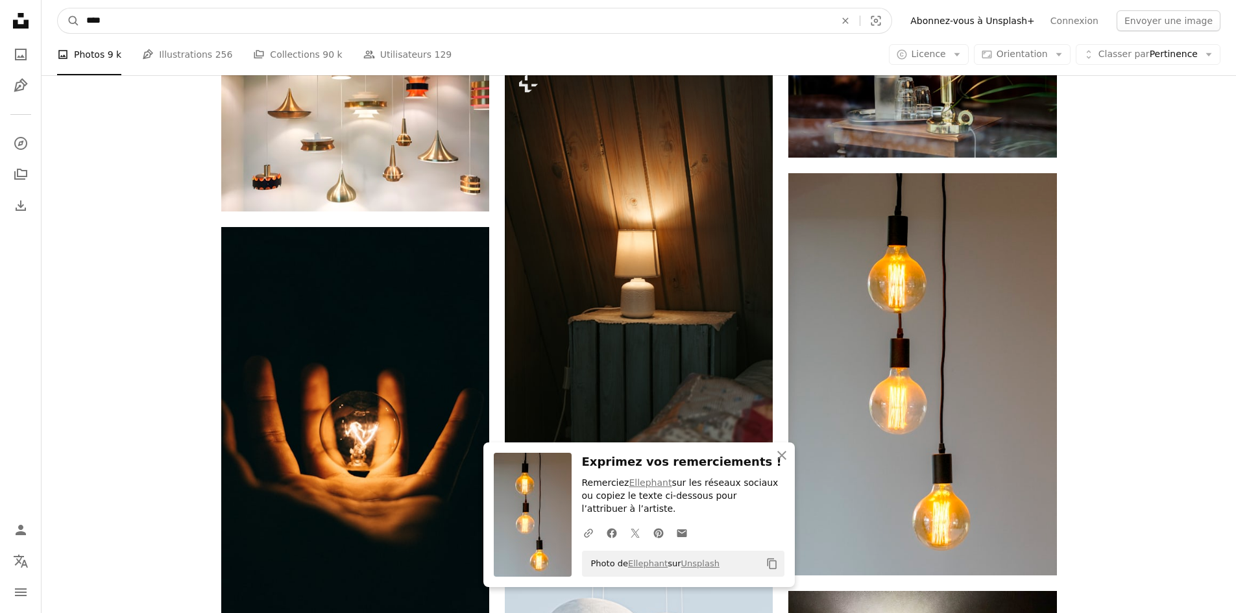
drag, startPoint x: 141, startPoint y: 26, endPoint x: 53, endPoint y: 27, distance: 88.3
click at [53, 27] on nav "A magnifying glass **** An X shape Visual search Filters Abonnez-vous à Unsplas…" at bounding box center [639, 21] width 1195 height 42
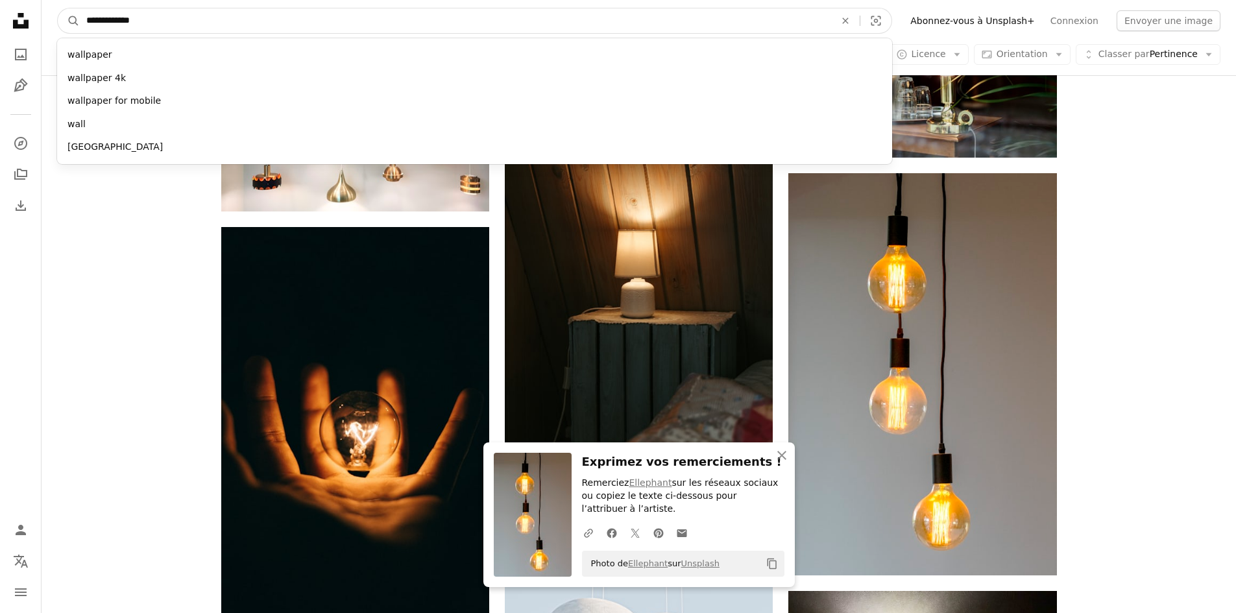
type input "**********"
click button "A magnifying glass" at bounding box center [69, 20] width 22 height 25
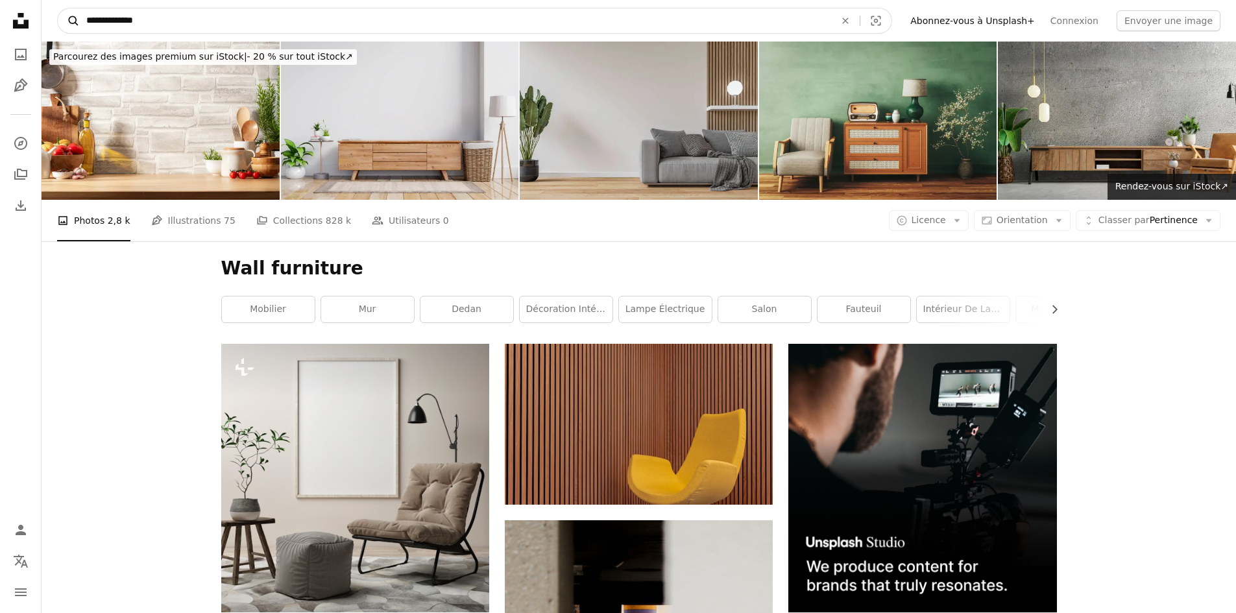
drag, startPoint x: 178, startPoint y: 12, endPoint x: 64, endPoint y: 27, distance: 115.8
type input "********"
click button "A magnifying glass" at bounding box center [69, 20] width 22 height 25
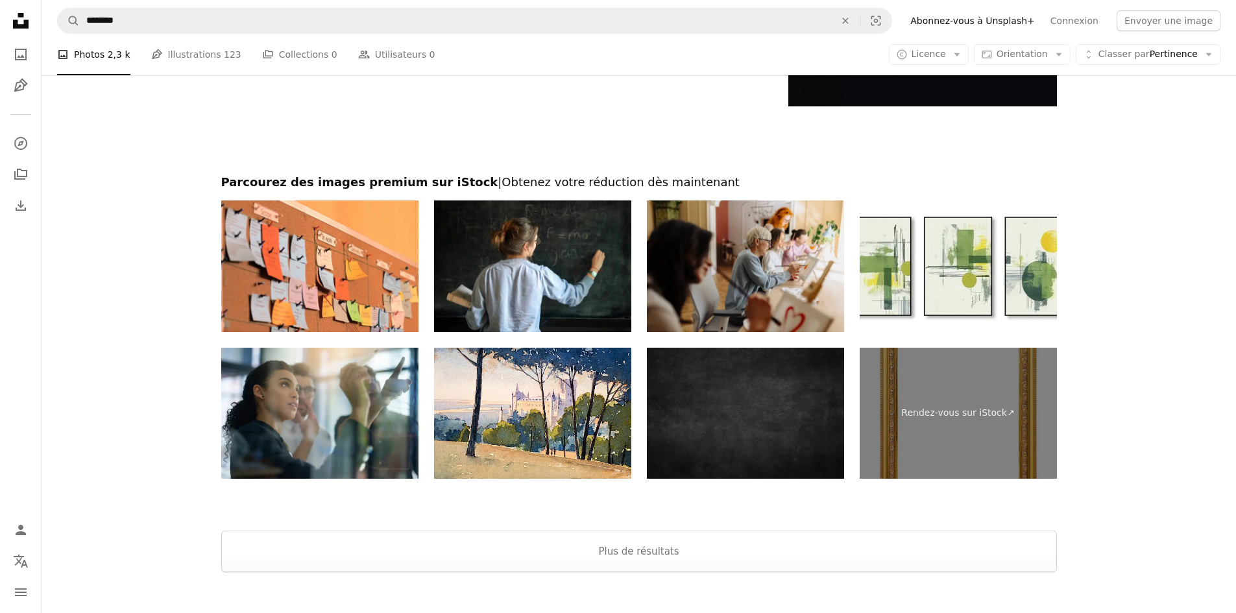
scroll to position [2929, 0]
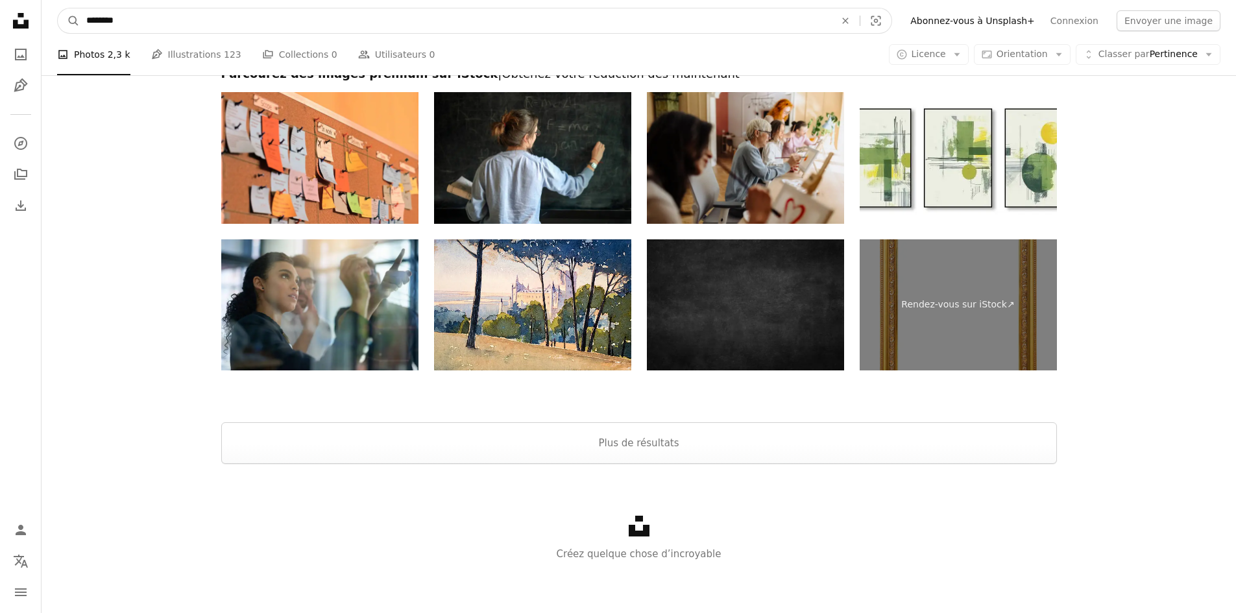
drag, startPoint x: 186, startPoint y: 30, endPoint x: 44, endPoint y: 23, distance: 142.3
click at [44, 23] on nav "A magnifying glass ******** An X shape Visual search Filters Abonnez-vous à Uns…" at bounding box center [639, 21] width 1195 height 42
type input "********"
click button "A magnifying glass" at bounding box center [69, 20] width 22 height 25
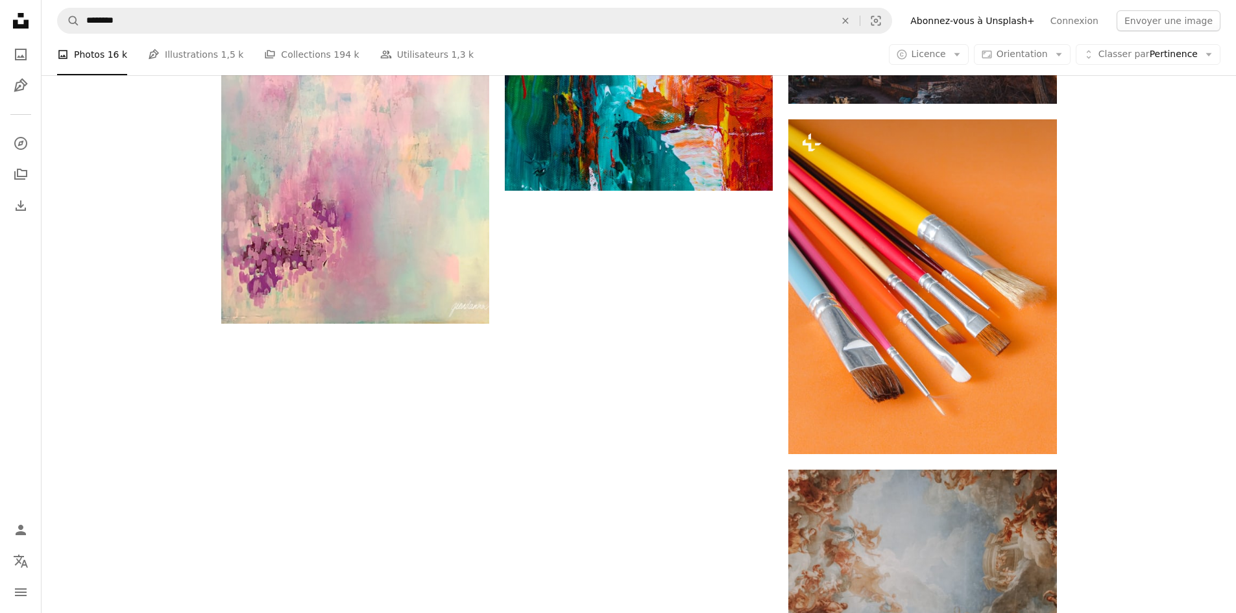
scroll to position [2293, 0]
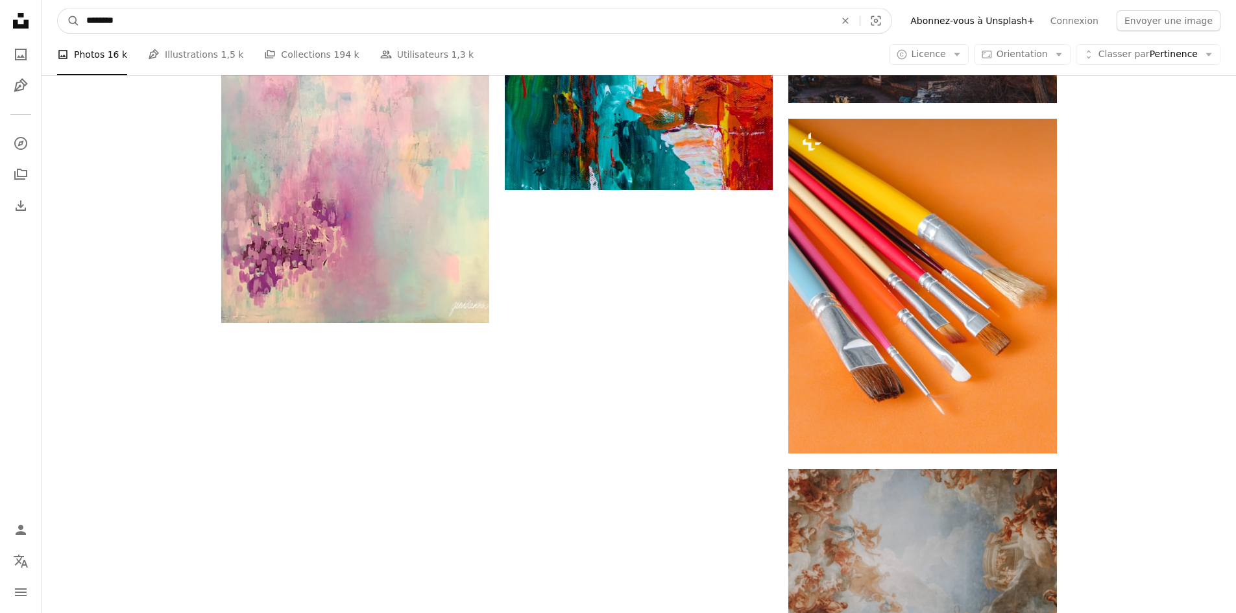
click at [148, 25] on input "********" at bounding box center [456, 20] width 752 height 25
type input "**********"
click button "A magnifying glass" at bounding box center [69, 20] width 22 height 25
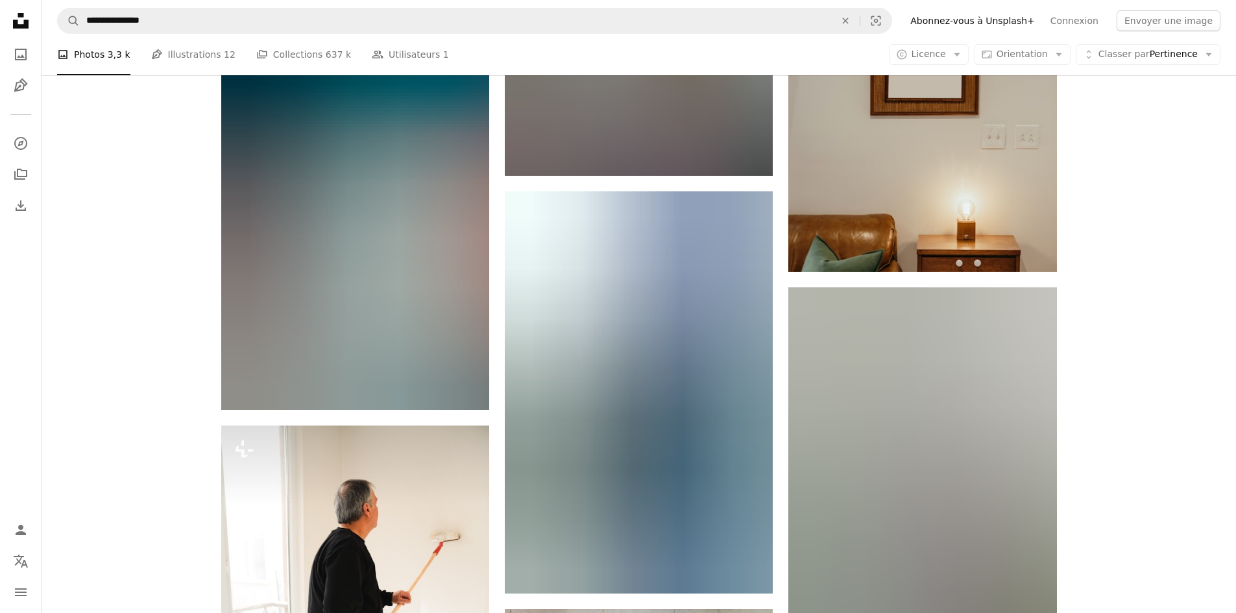
scroll to position [1515, 0]
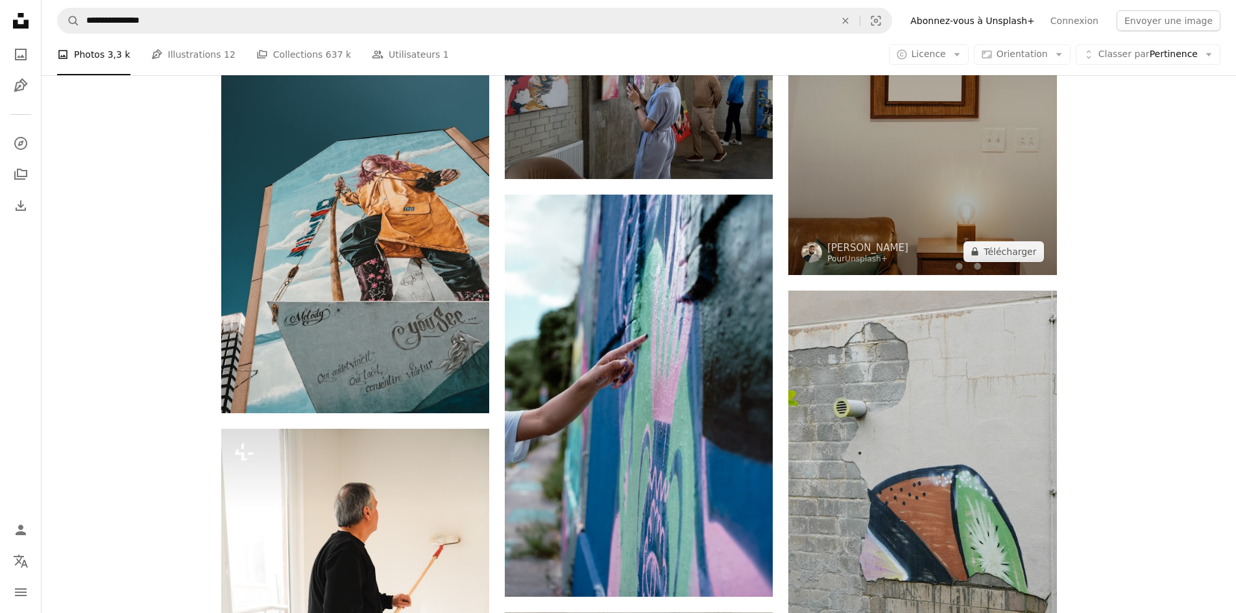
click at [916, 185] on img at bounding box center [923, 108] width 268 height 336
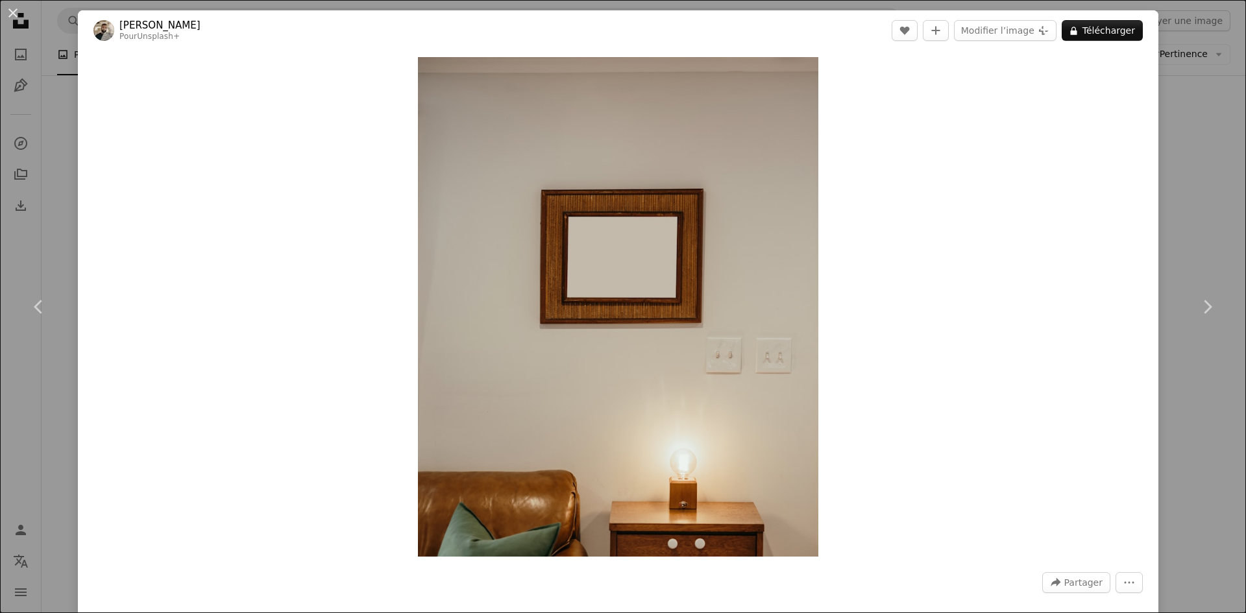
click at [42, 215] on div "An X shape Chevron left Chevron right [PERSON_NAME] Pour Unsplash+ A heart A pl…" at bounding box center [623, 306] width 1246 height 613
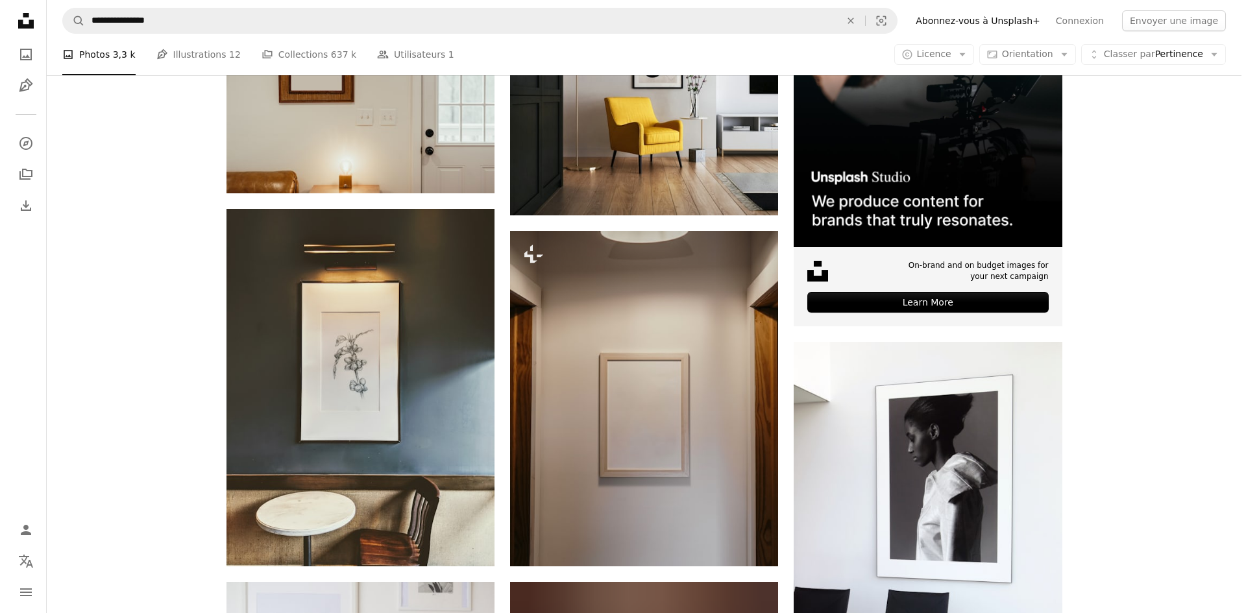
scroll to position [389, 0]
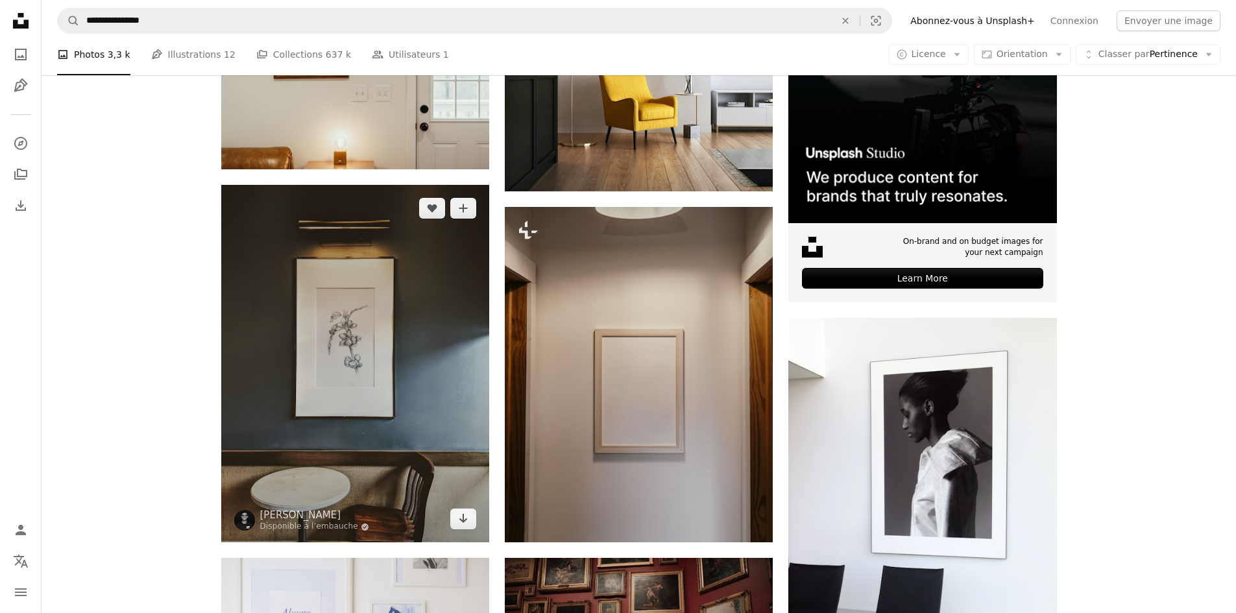
click at [365, 332] on img at bounding box center [355, 364] width 268 height 358
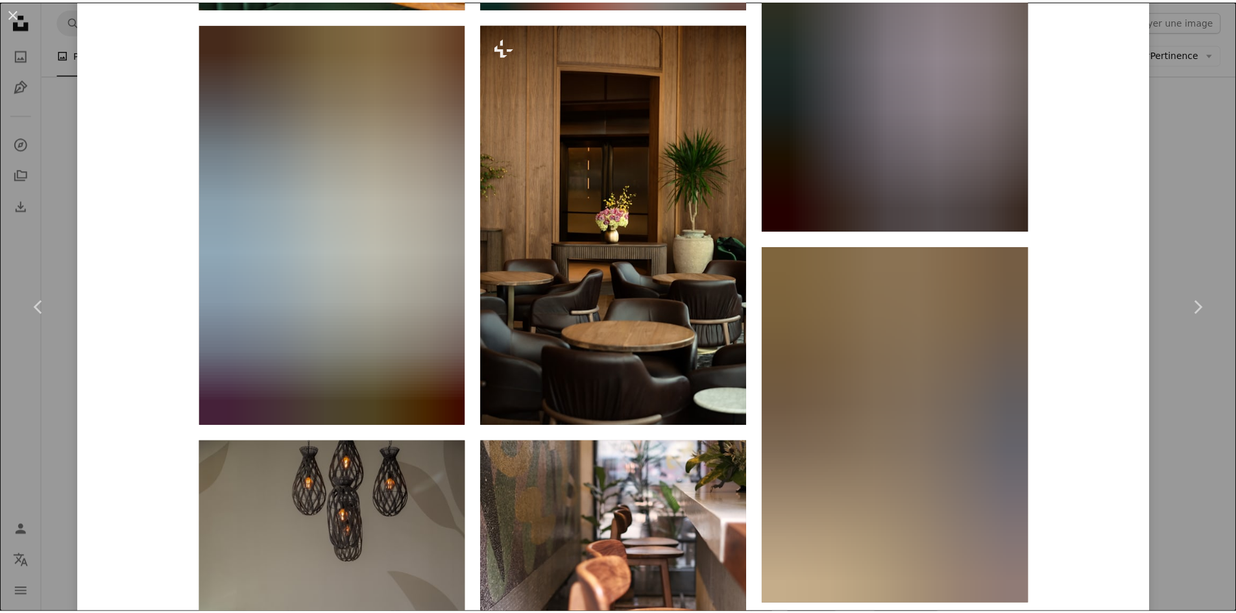
scroll to position [1817, 0]
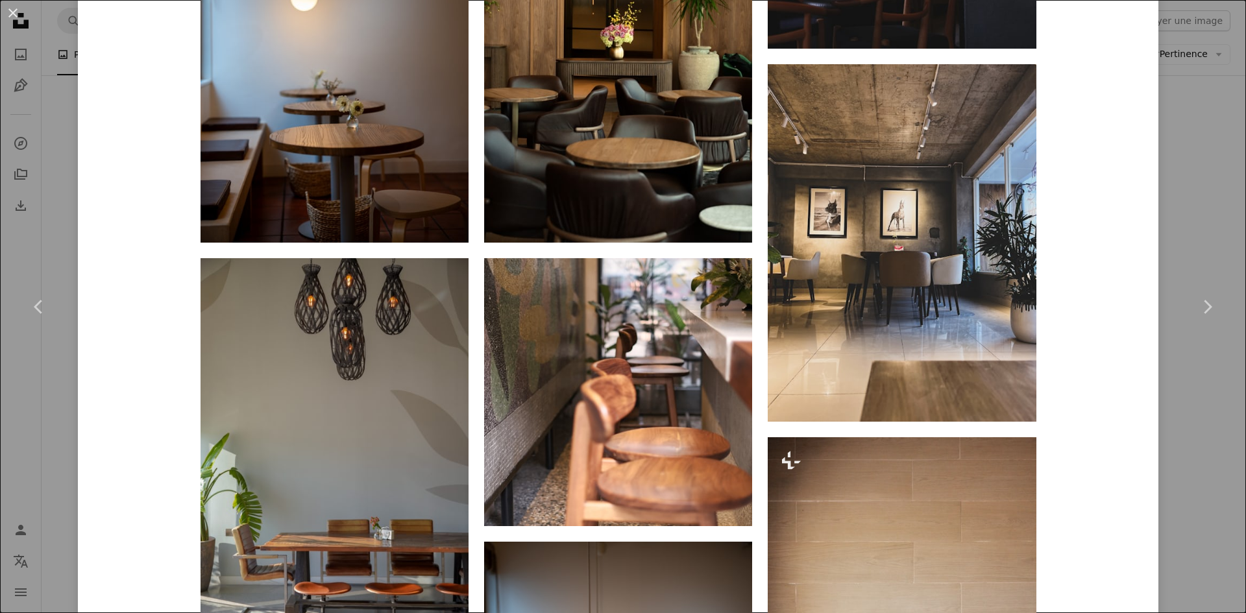
click at [43, 421] on div "An X shape Chevron left Chevron right [PERSON_NAME] Disponible à l’embauche A c…" at bounding box center [623, 306] width 1246 height 613
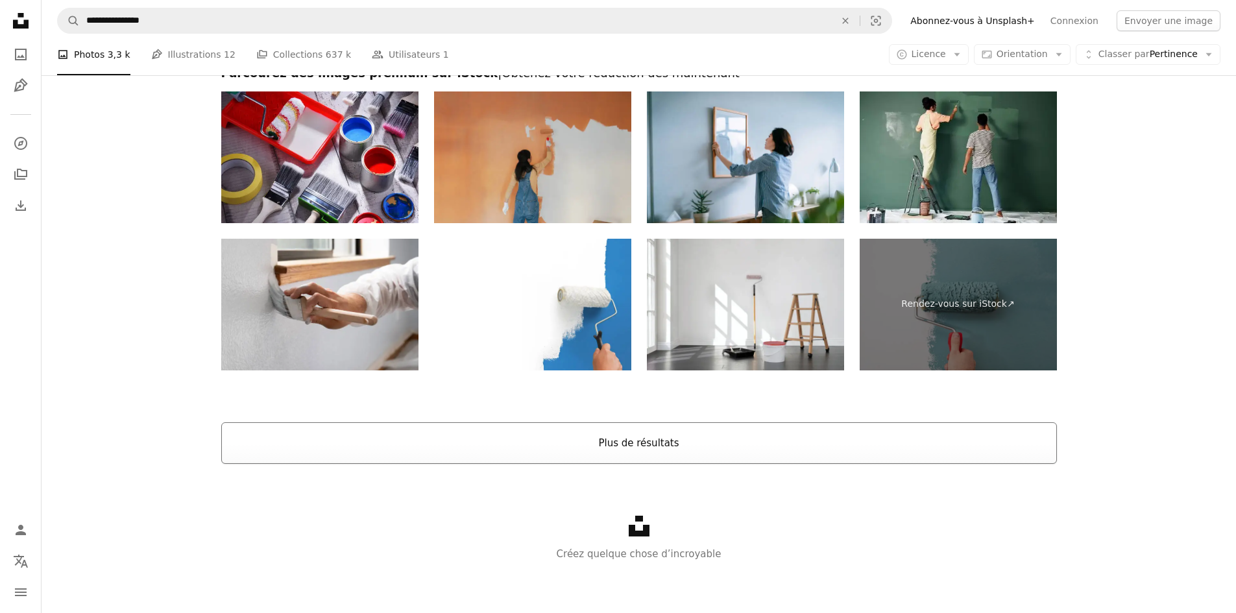
click at [592, 452] on button "Plus de résultats" at bounding box center [639, 444] width 836 height 42
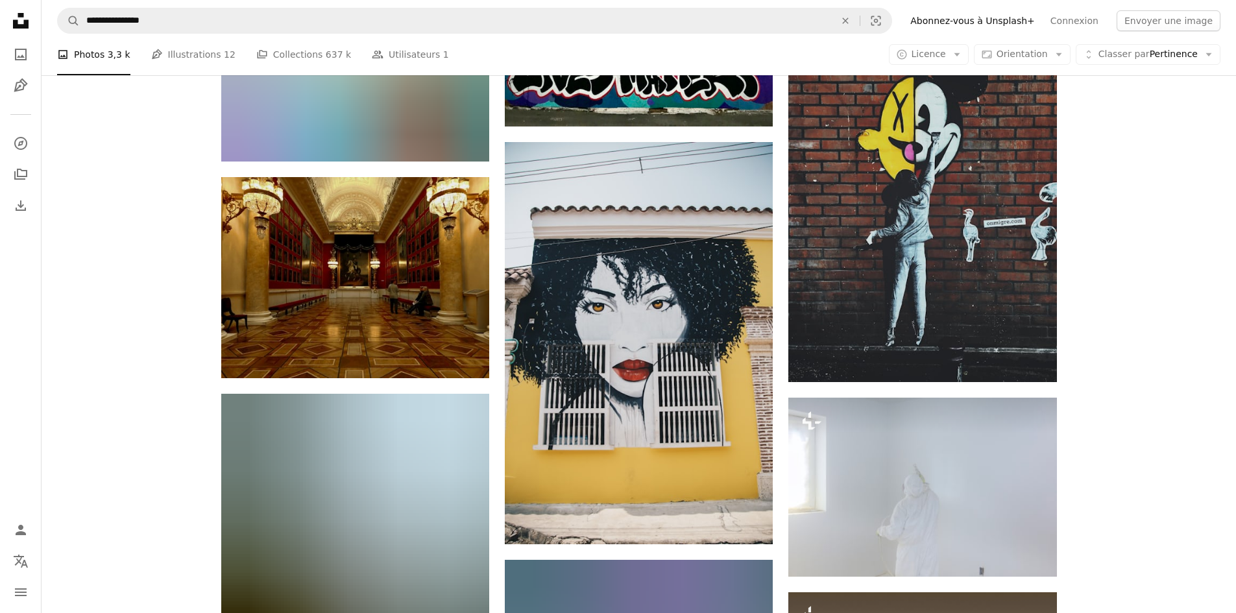
scroll to position [8400, 0]
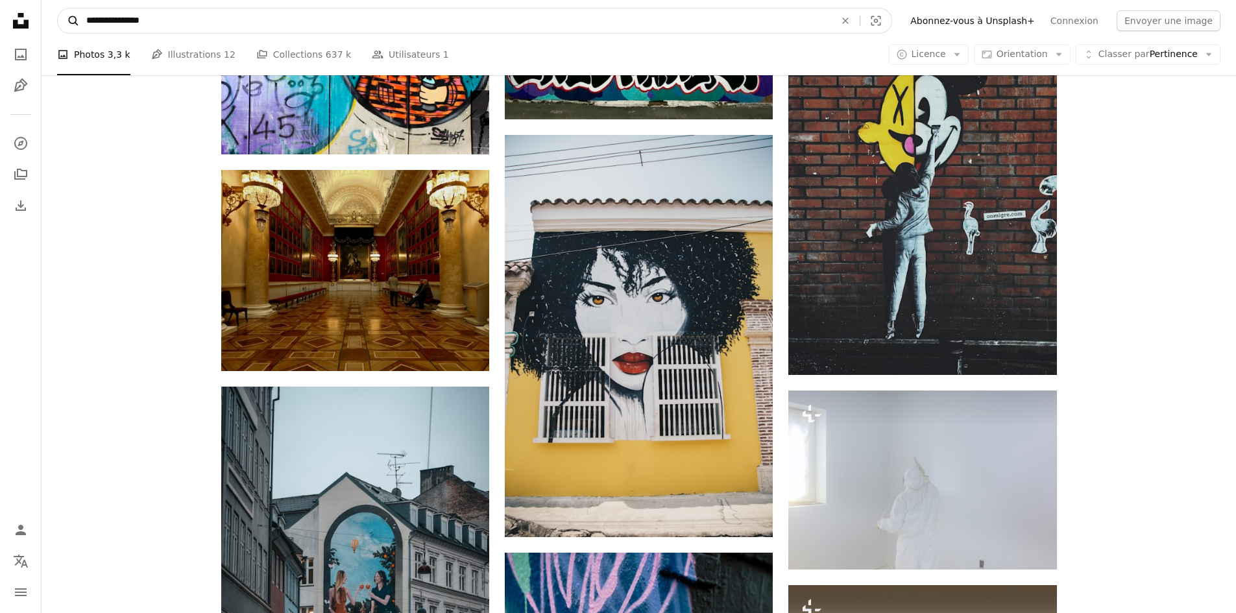
drag, startPoint x: 119, startPoint y: 19, endPoint x: 75, endPoint y: 17, distance: 44.8
click at [75, 17] on form "**********" at bounding box center [474, 21] width 835 height 26
type input "**********"
click button "A magnifying glass" at bounding box center [69, 20] width 22 height 25
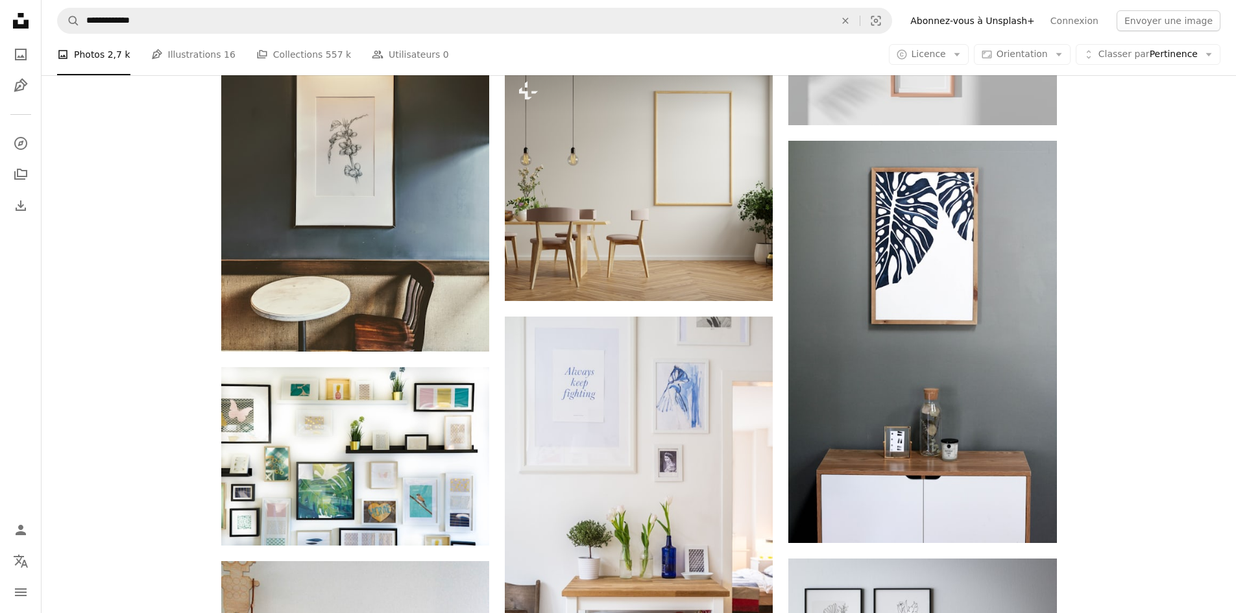
scroll to position [1125, 0]
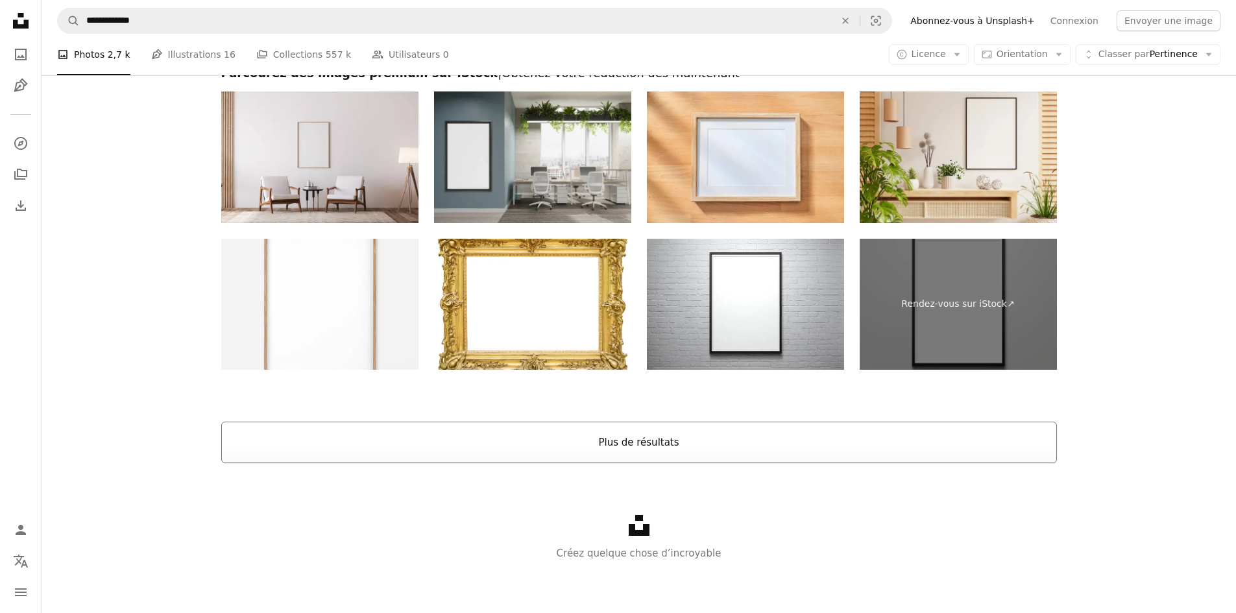
click at [534, 454] on button "Plus de résultats" at bounding box center [639, 443] width 836 height 42
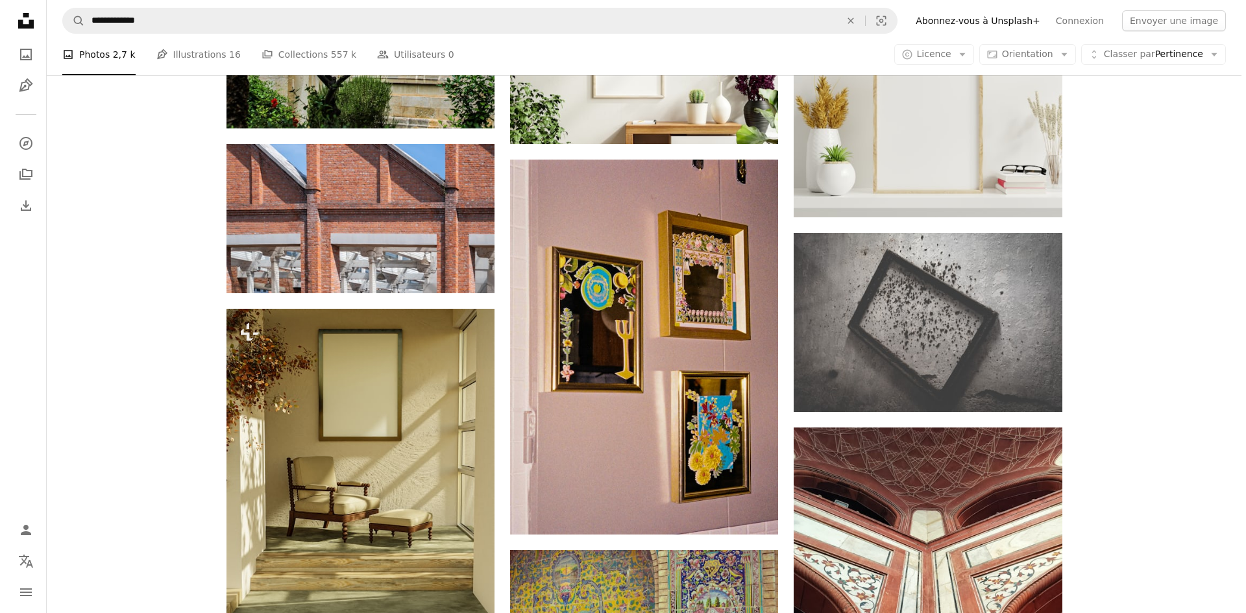
scroll to position [2898, 0]
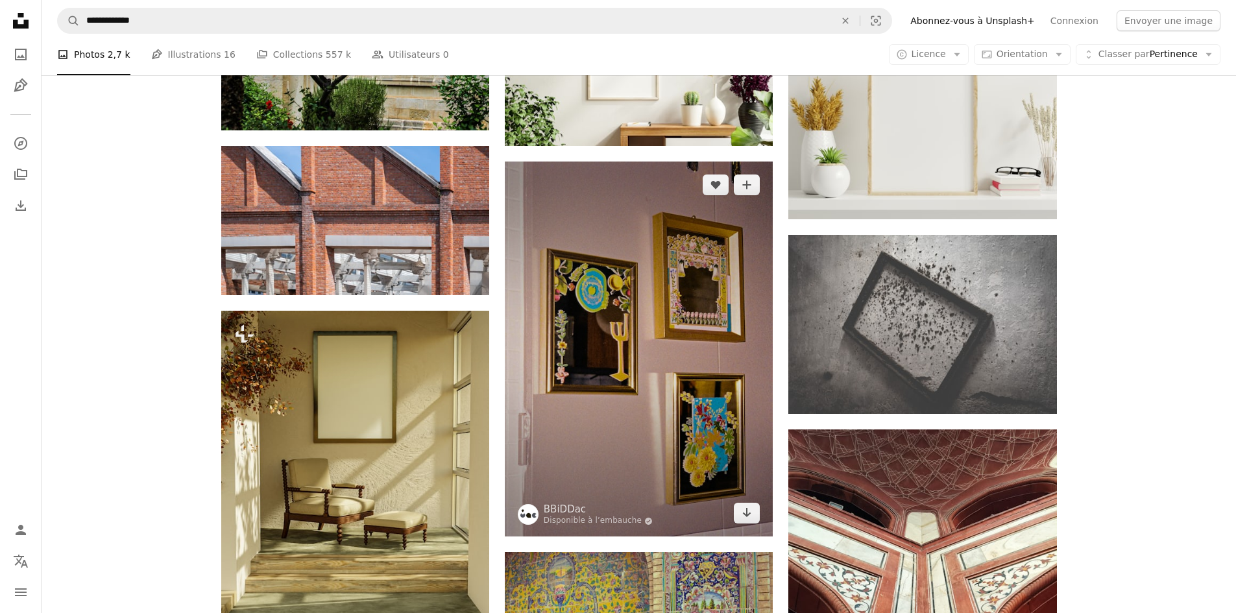
click at [663, 357] on img at bounding box center [639, 350] width 268 height 376
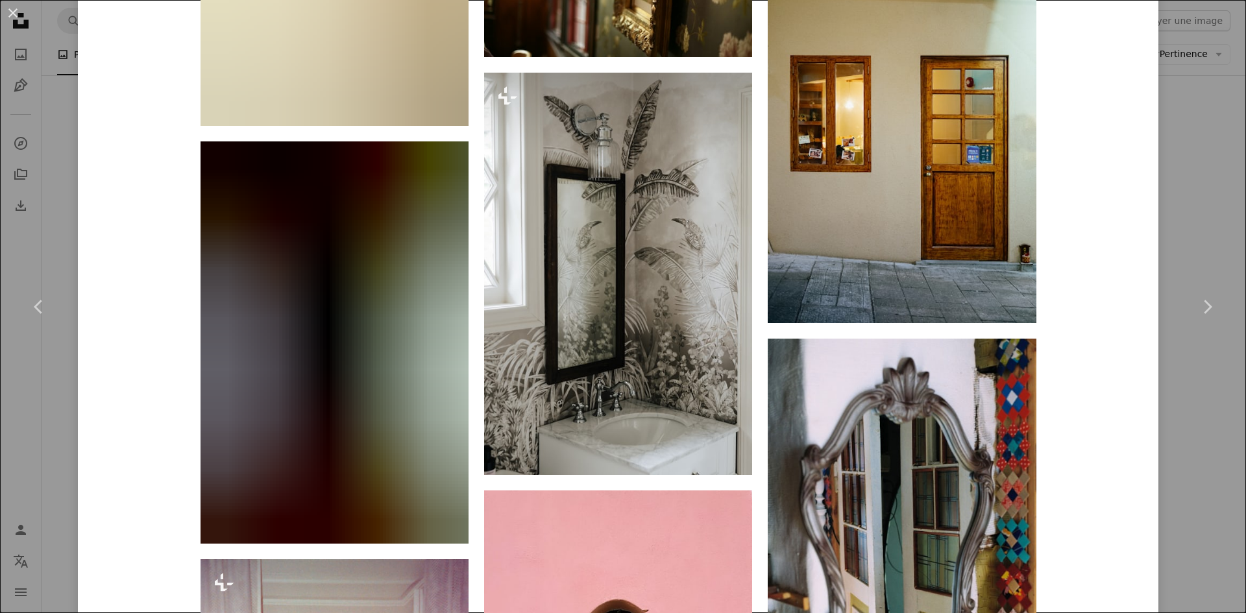
scroll to position [2942, 0]
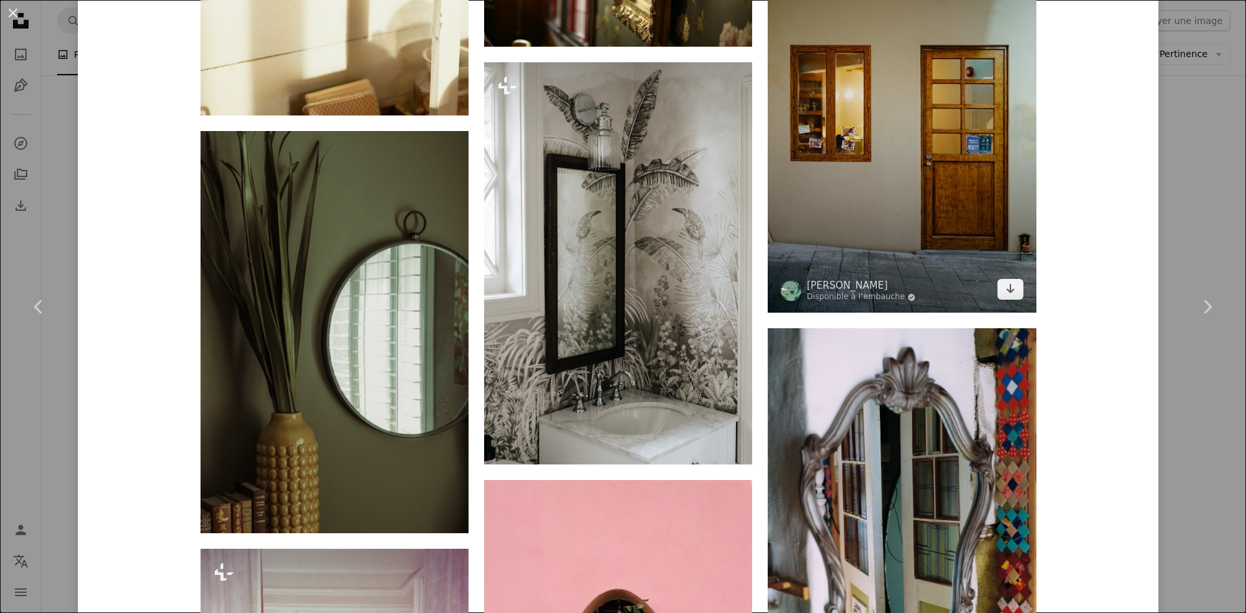
click at [894, 179] on img at bounding box center [902, 111] width 268 height 402
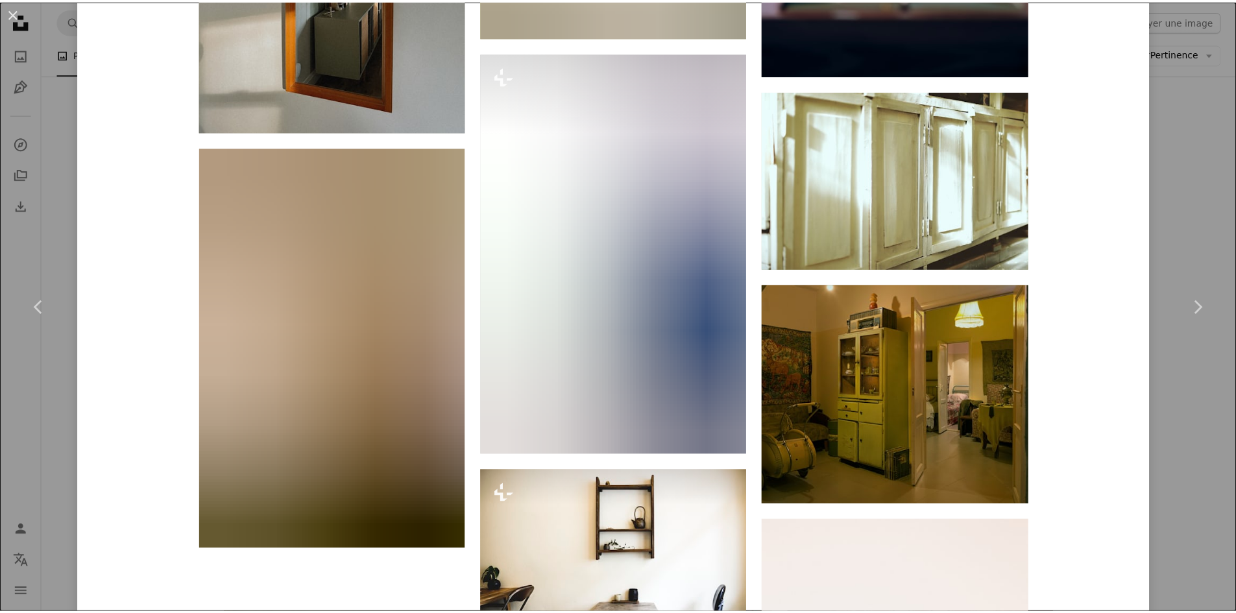
scroll to position [4630, 0]
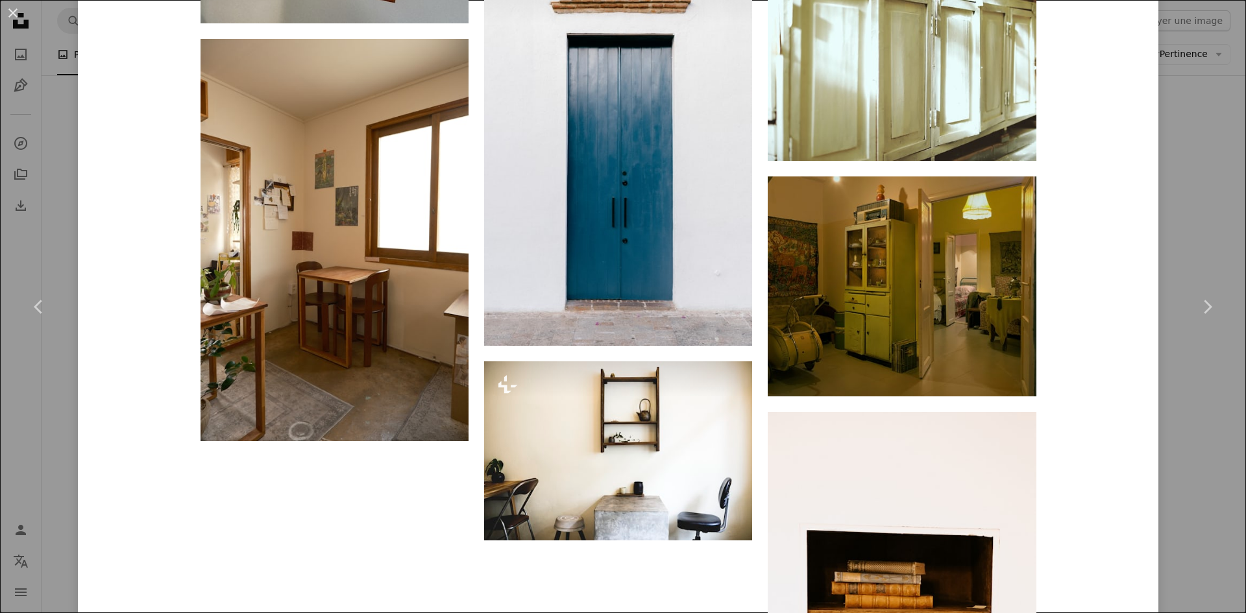
click at [46, 84] on div "An X shape Chevron left Chevron right tommao wang Disponible à l’embauche A che…" at bounding box center [623, 306] width 1246 height 613
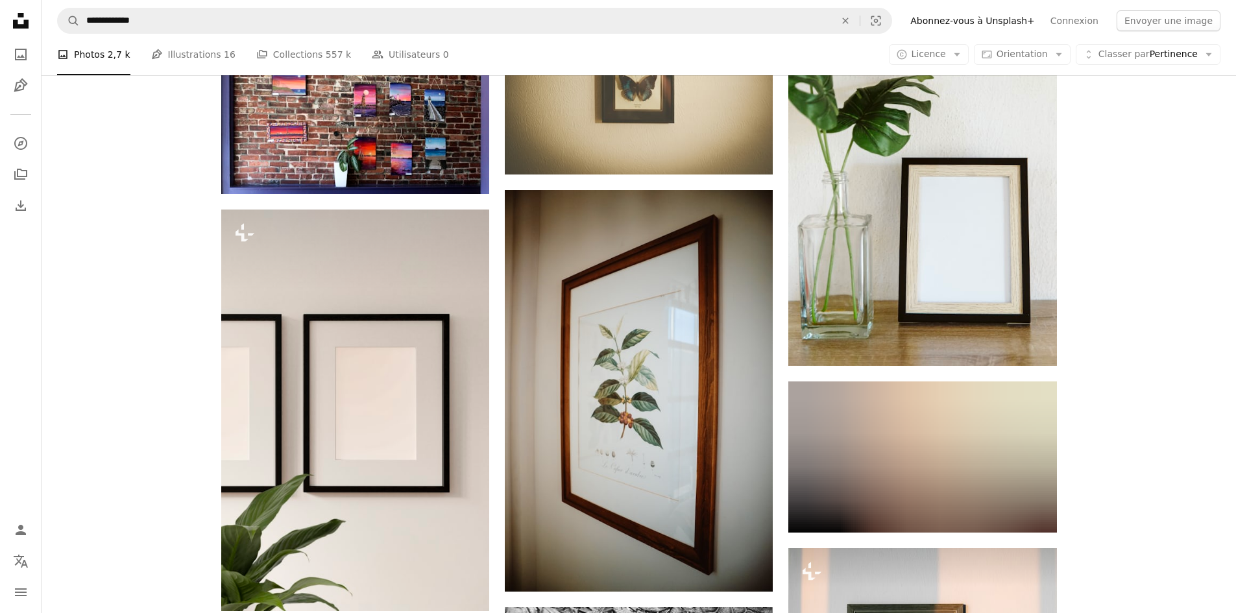
scroll to position [4715, 0]
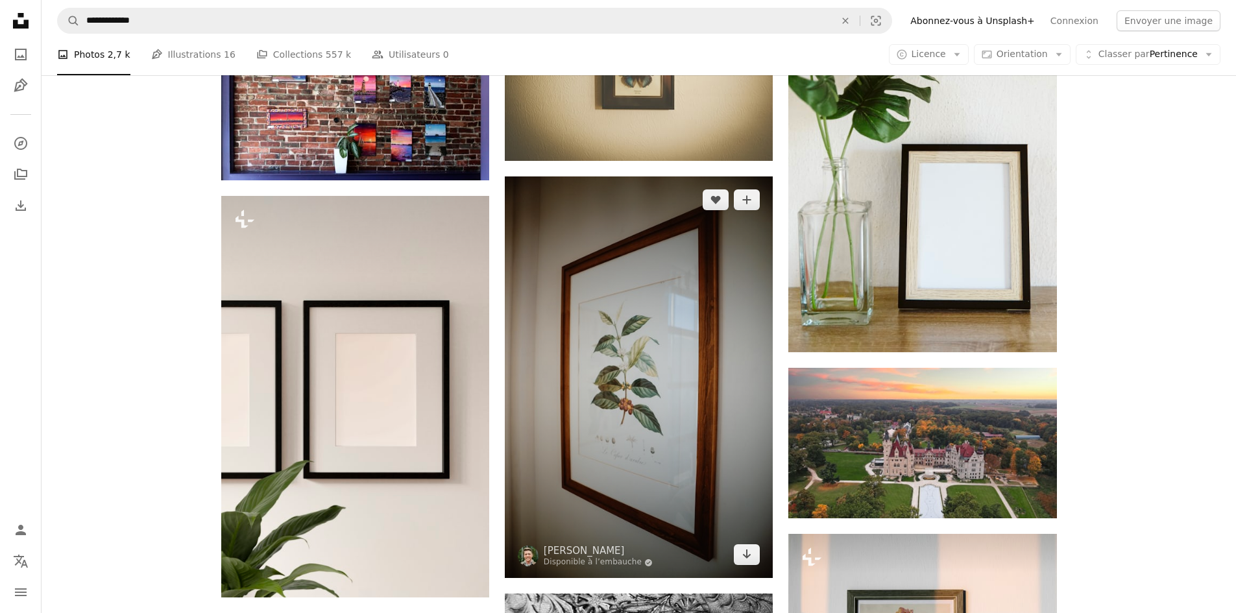
click at [563, 327] on img at bounding box center [639, 378] width 268 height 402
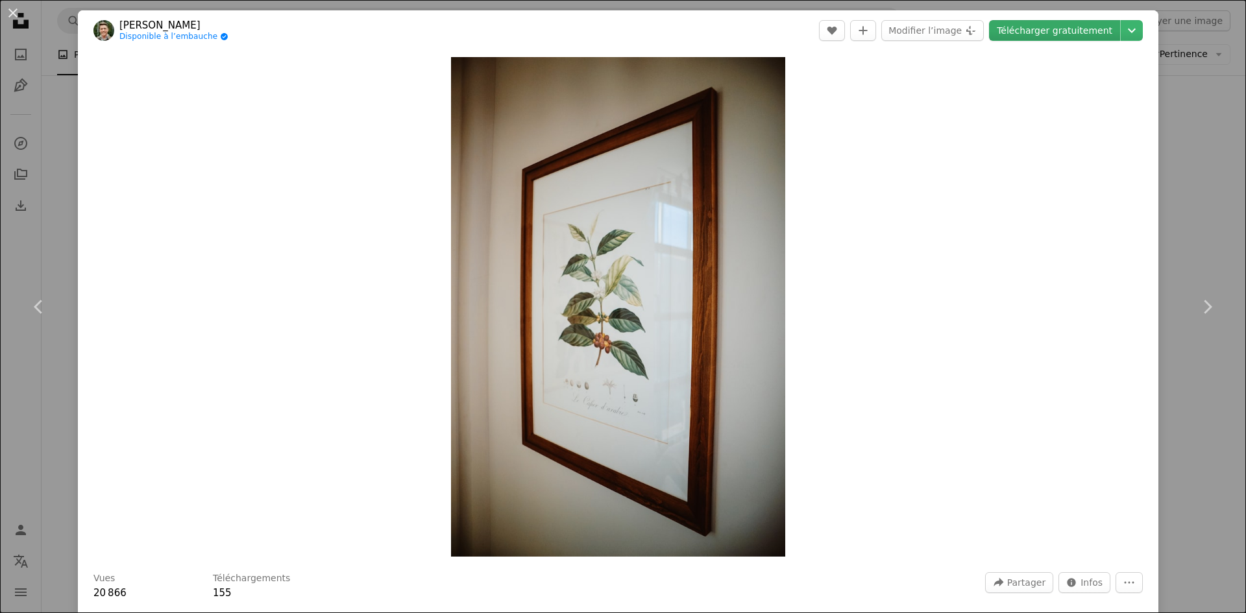
click at [1016, 29] on link "Télécharger gratuitement" at bounding box center [1054, 30] width 131 height 21
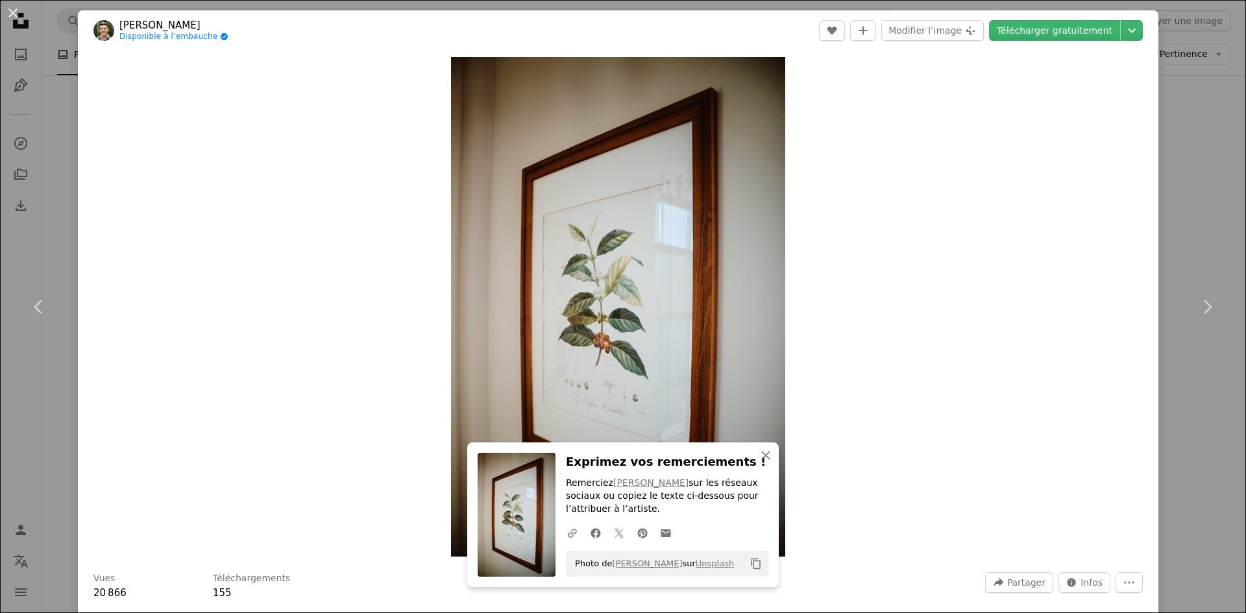
drag, startPoint x: 42, startPoint y: 391, endPoint x: 54, endPoint y: 382, distance: 14.8
click at [42, 391] on div "An X shape Chevron left Chevron right An X shape Fermer Exprimez vos remercieme…" at bounding box center [623, 306] width 1246 height 613
